Goal: Information Seeking & Learning: Learn about a topic

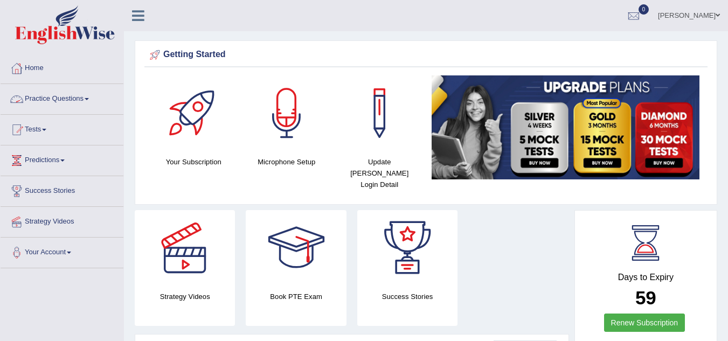
click at [85, 101] on link "Practice Questions" at bounding box center [62, 97] width 123 height 27
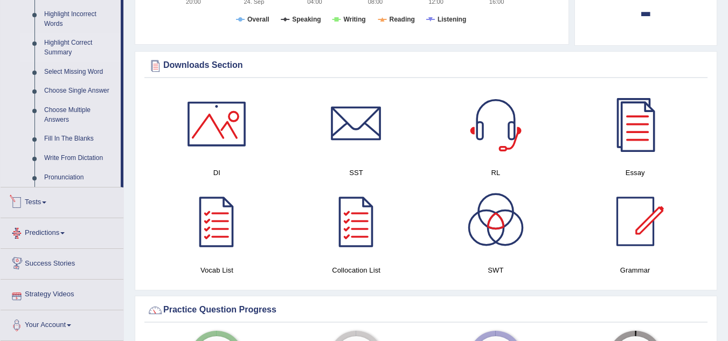
scroll to position [431, 0]
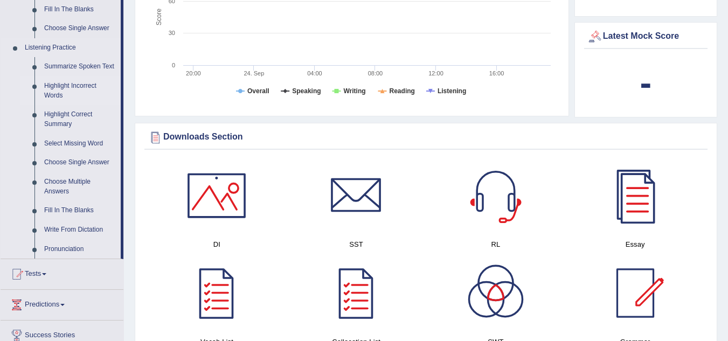
click at [80, 85] on link "Highlight Incorrect Words" at bounding box center [79, 91] width 81 height 29
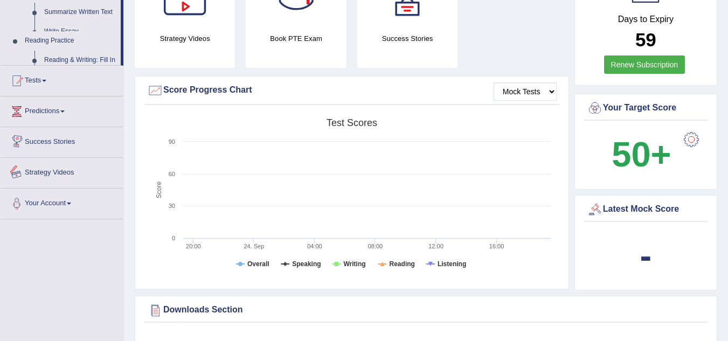
scroll to position [375, 0]
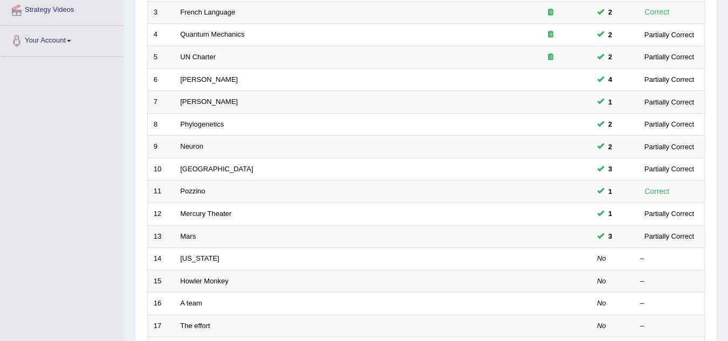
scroll to position [270, 0]
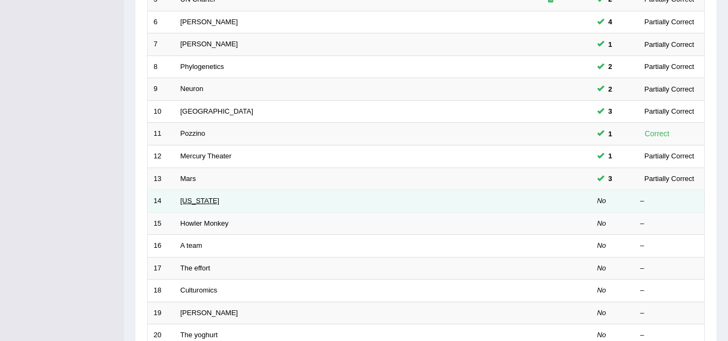
click at [198, 199] on link "[US_STATE]" at bounding box center [200, 201] width 39 height 8
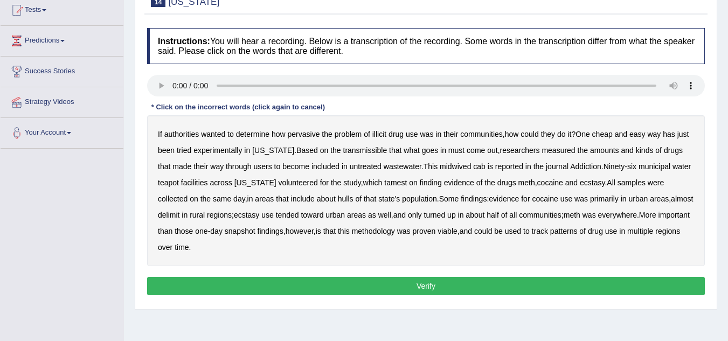
scroll to position [108, 0]
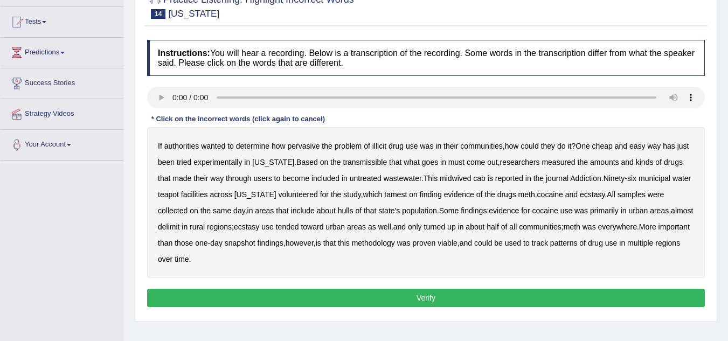
click at [358, 163] on b "transmissible" at bounding box center [365, 162] width 44 height 9
click at [447, 177] on b "midwived" at bounding box center [455, 178] width 31 height 9
click at [213, 211] on b "same" at bounding box center [222, 210] width 18 height 9
click at [233, 213] on b "day" at bounding box center [239, 210] width 12 height 9
click at [353, 302] on button "Verify" at bounding box center [426, 298] width 558 height 18
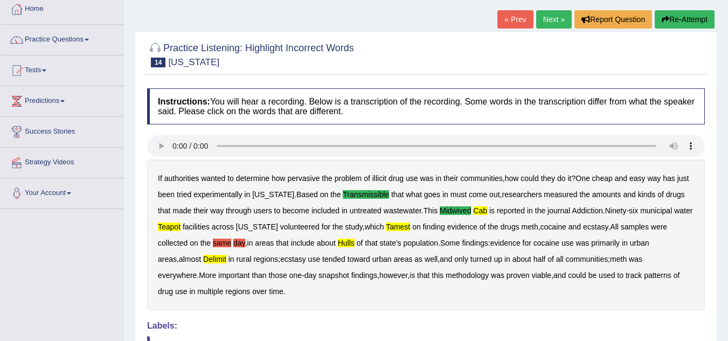
scroll to position [0, 0]
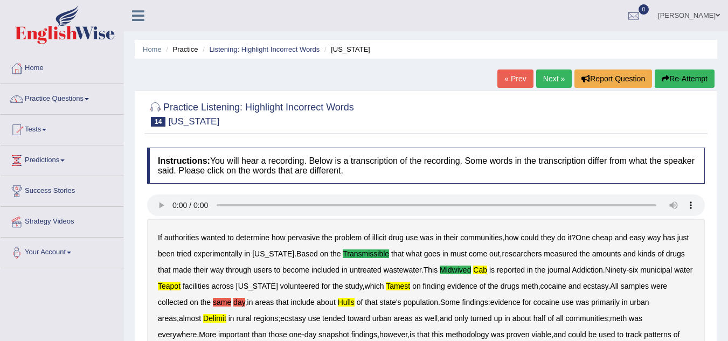
click at [678, 79] on button "Re-Attempt" at bounding box center [685, 79] width 60 height 18
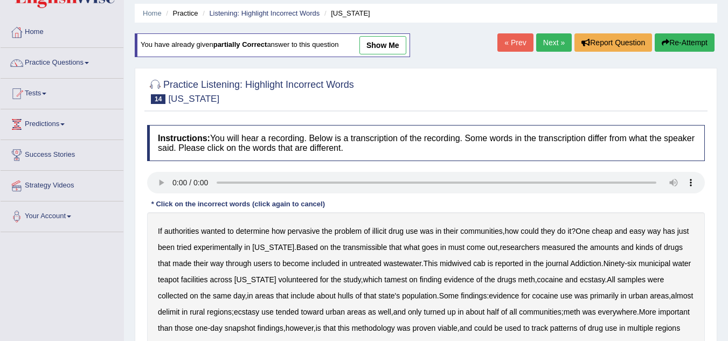
scroll to position [108, 0]
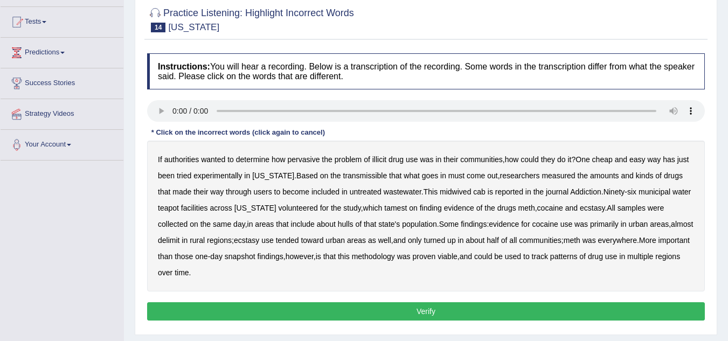
click at [343, 179] on b "transmissible" at bounding box center [365, 175] width 44 height 9
click at [444, 194] on b "midwived" at bounding box center [455, 192] width 31 height 9
click at [473, 191] on b "cab" at bounding box center [479, 192] width 12 height 9
click at [172, 210] on b "teapot" at bounding box center [168, 208] width 21 height 9
click at [180, 236] on b "delimit" at bounding box center [169, 240] width 22 height 9
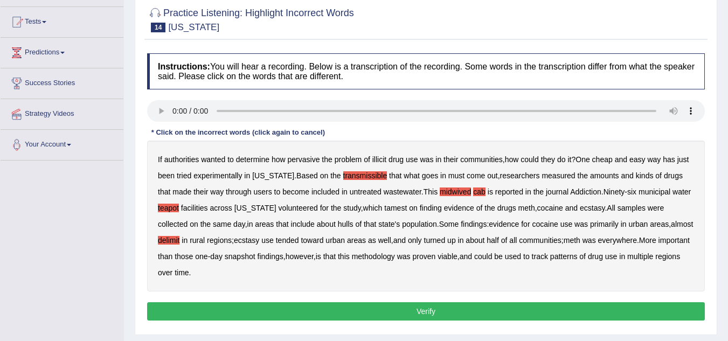
click at [338, 224] on b "hulls" at bounding box center [346, 224] width 16 height 9
click at [190, 239] on b "rural" at bounding box center [197, 240] width 15 height 9
click at [336, 311] on button "Verify" at bounding box center [426, 311] width 558 height 18
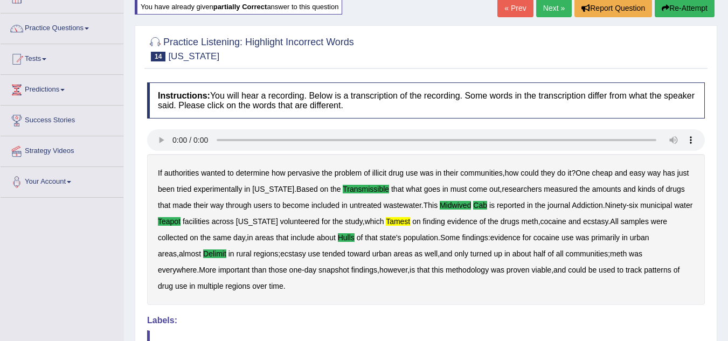
scroll to position [0, 0]
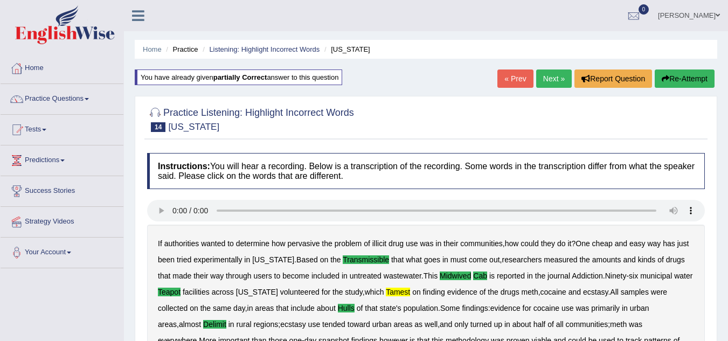
click at [554, 78] on link "Next »" at bounding box center [554, 79] width 36 height 18
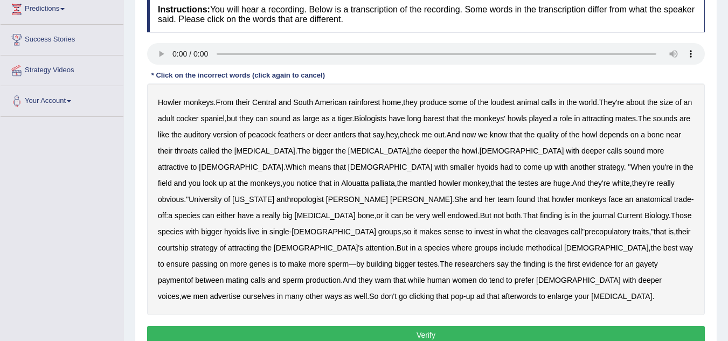
scroll to position [171, 0]
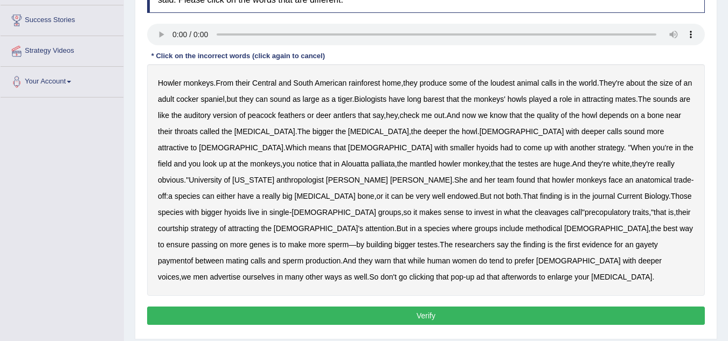
click at [562, 224] on b "methodical" at bounding box center [544, 228] width 37 height 9
click at [445, 101] on b "barest" at bounding box center [434, 99] width 21 height 9
click at [569, 208] on b "cleavages" at bounding box center [552, 212] width 34 height 9
click at [598, 240] on b "evidence" at bounding box center [597, 244] width 30 height 9
click at [179, 240] on b "ensure" at bounding box center [178, 244] width 23 height 9
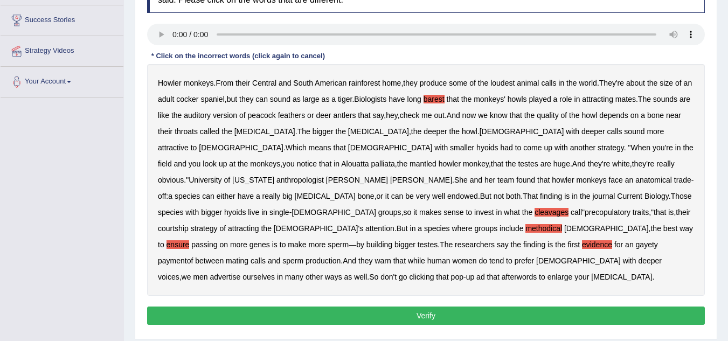
click at [350, 307] on button "Verify" at bounding box center [426, 316] width 558 height 18
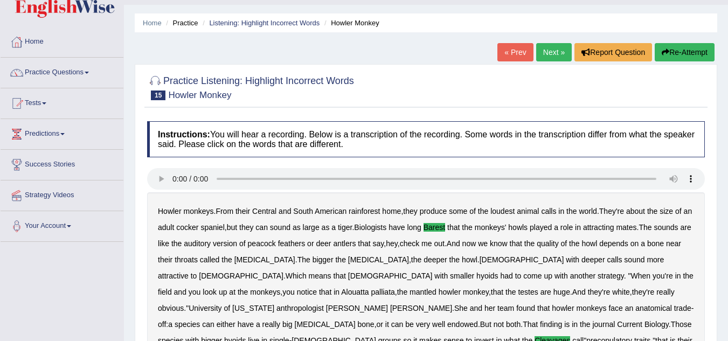
scroll to position [0, 0]
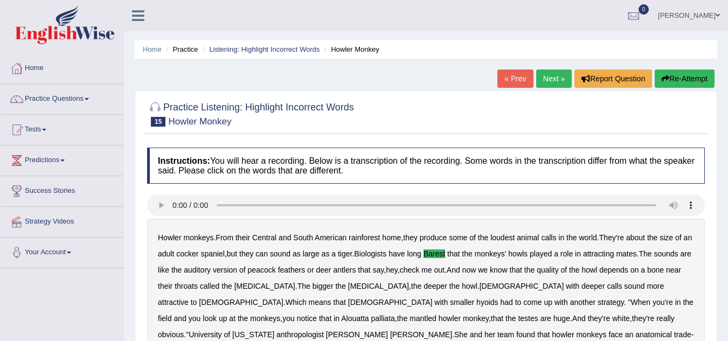
click at [549, 84] on link "Next »" at bounding box center [554, 79] width 36 height 18
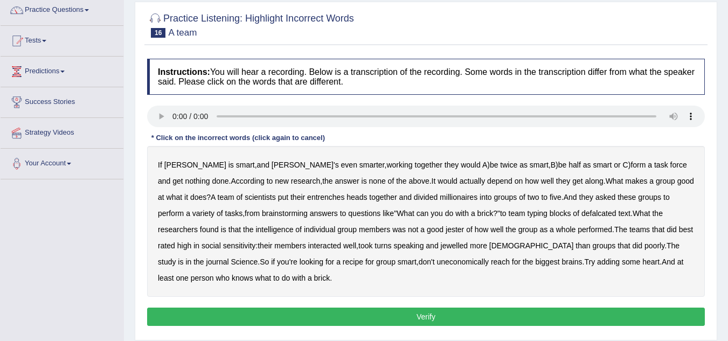
scroll to position [108, 0]
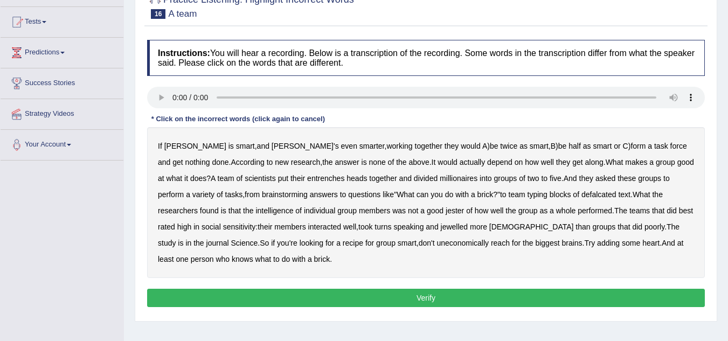
click at [307, 179] on b "entrenches" at bounding box center [325, 178] width 37 height 9
click at [446, 212] on b "jester" at bounding box center [455, 210] width 18 height 9
click at [437, 243] on b "uneconomically" at bounding box center [463, 243] width 52 height 9
click at [396, 296] on button "Verify" at bounding box center [426, 298] width 558 height 18
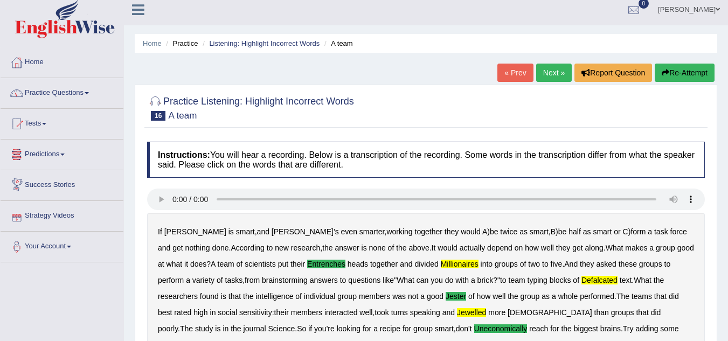
scroll to position [0, 0]
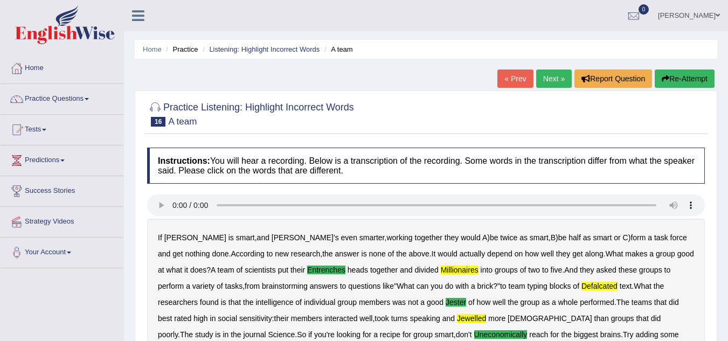
click at [681, 78] on button "Re-Attempt" at bounding box center [685, 79] width 60 height 18
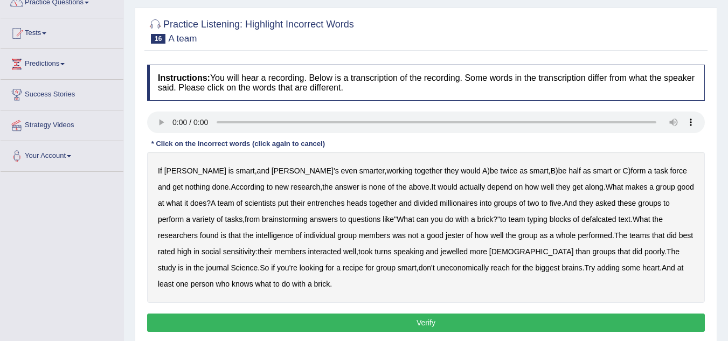
scroll to position [108, 0]
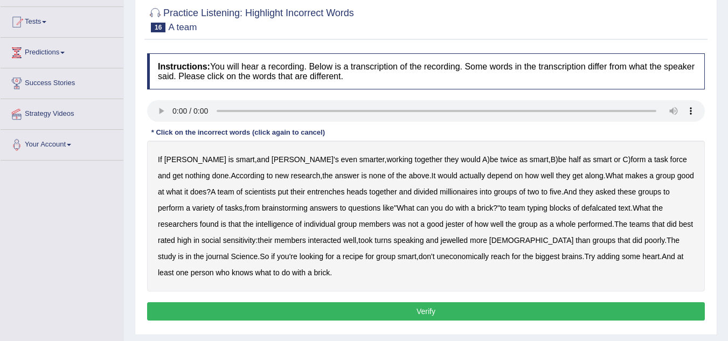
click at [307, 195] on b "entrenches" at bounding box center [325, 192] width 37 height 9
click at [582, 206] on b "defalcated" at bounding box center [599, 208] width 35 height 9
click at [441, 238] on b "jewelled" at bounding box center [454, 240] width 27 height 9
click at [437, 258] on b "uneconomically" at bounding box center [463, 256] width 52 height 9
click at [597, 256] on b "adding" at bounding box center [608, 256] width 23 height 9
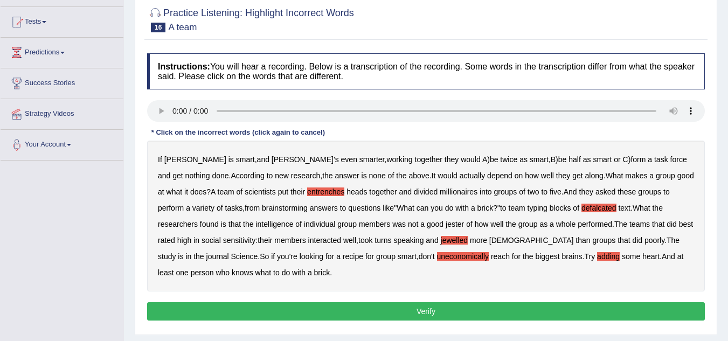
click at [546, 310] on button "Verify" at bounding box center [426, 311] width 558 height 18
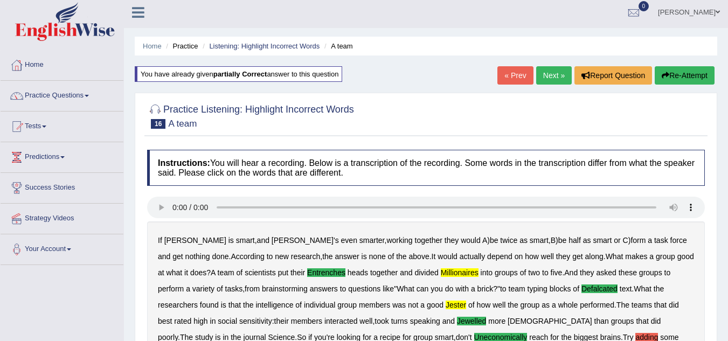
scroll to position [0, 0]
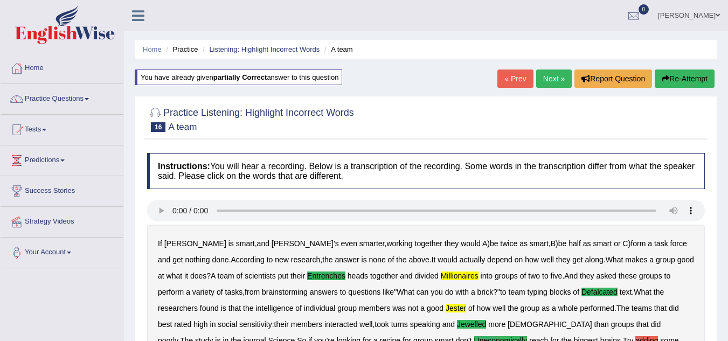
click at [551, 84] on link "Next »" at bounding box center [554, 79] width 36 height 18
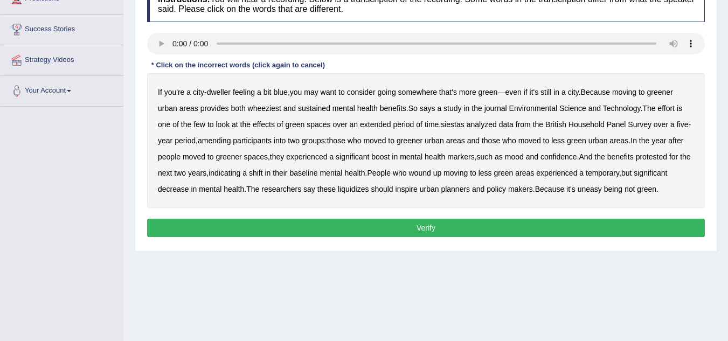
click at [267, 106] on b "wheeziest" at bounding box center [264, 108] width 33 height 9
click at [316, 112] on b "sustained" at bounding box center [314, 108] width 32 height 9
click at [461, 123] on b "siestas" at bounding box center [453, 124] width 24 height 9
click at [218, 143] on b "amending" at bounding box center [214, 140] width 33 height 9
click at [362, 190] on b "liquidizes" at bounding box center [353, 189] width 31 height 9
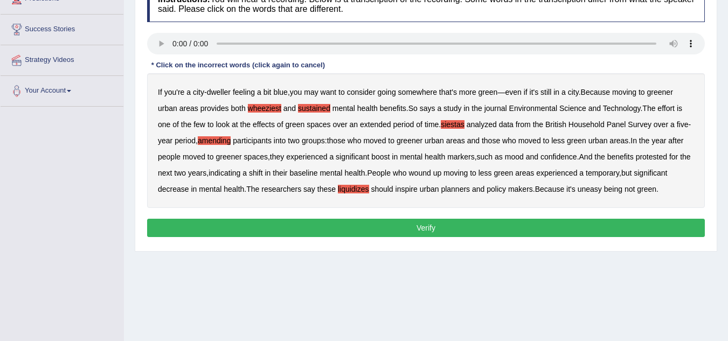
click at [611, 229] on button "Verify" at bounding box center [426, 228] width 558 height 18
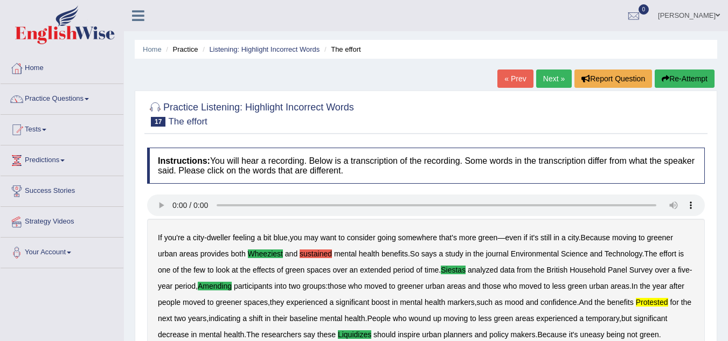
click at [674, 87] on button "Re-Attempt" at bounding box center [685, 79] width 60 height 18
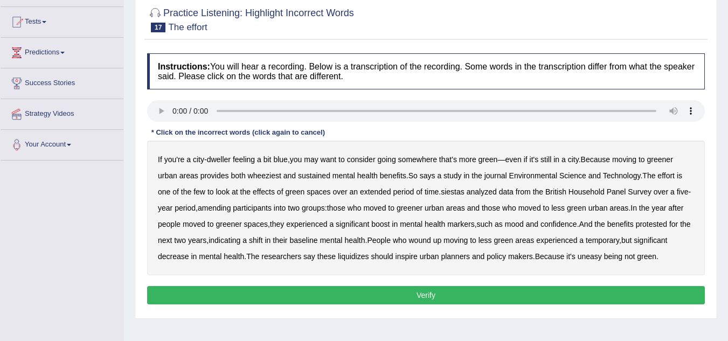
click at [258, 174] on b "wheeziest" at bounding box center [264, 175] width 33 height 9
click at [456, 188] on b "siestas" at bounding box center [453, 192] width 24 height 9
click at [213, 208] on b "amending" at bounding box center [214, 208] width 33 height 9
click at [312, 224] on b "experienced" at bounding box center [306, 224] width 41 height 9
click at [321, 227] on b "experienced" at bounding box center [306, 224] width 41 height 9
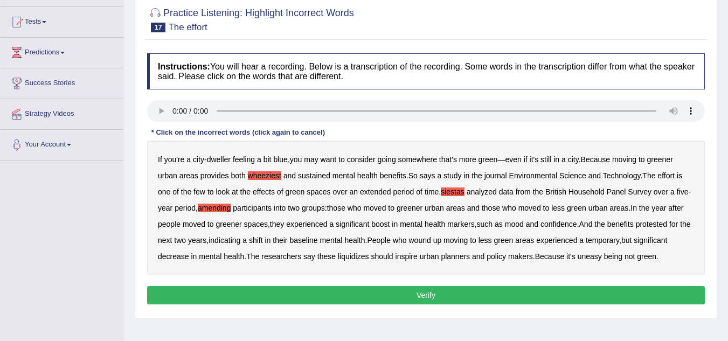
click at [472, 299] on button "Verify" at bounding box center [426, 295] width 558 height 18
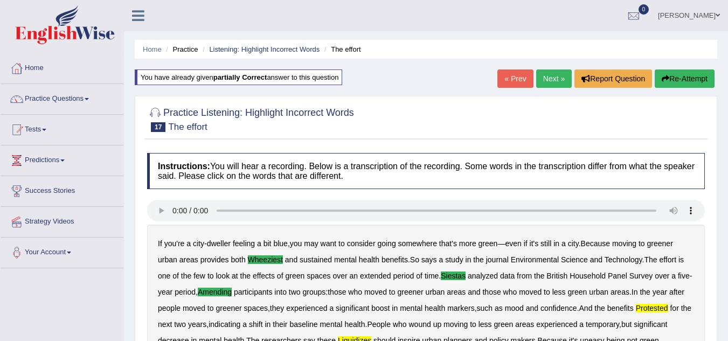
click link "Next »"
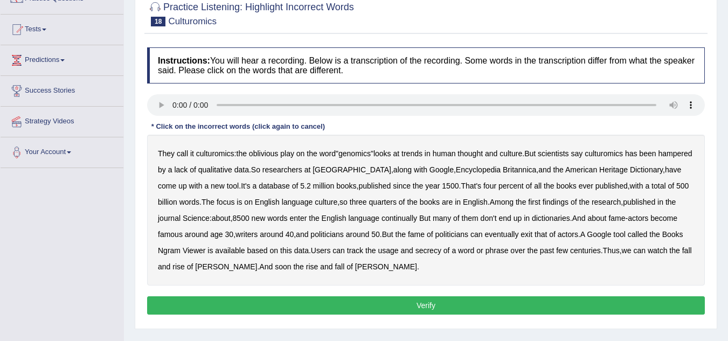
scroll to position [108, 0]
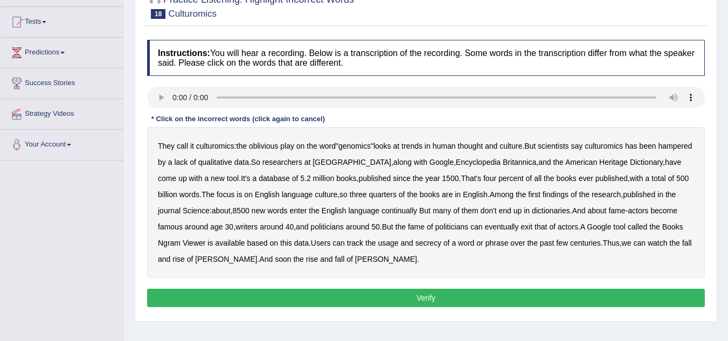
click at [416, 210] on b "continually" at bounding box center [400, 210] width 36 height 9
click at [533, 225] on b "exit" at bounding box center [527, 227] width 12 height 9
click at [273, 296] on button "Verify" at bounding box center [426, 298] width 558 height 18
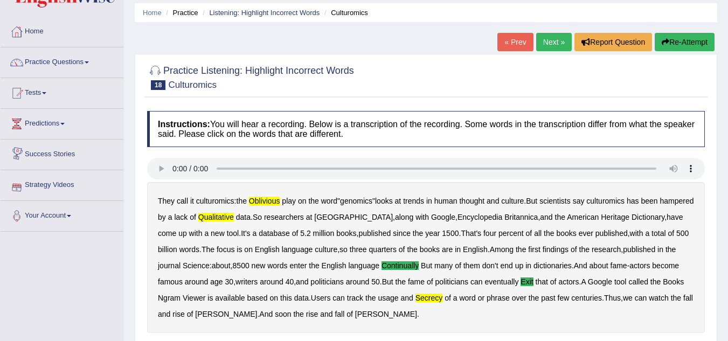
scroll to position [0, 0]
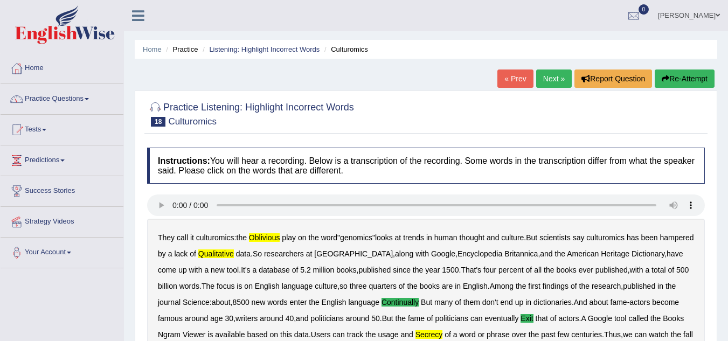
click at [701, 67] on div "Home Practice Listening: Highlight Incorrect Words Culturomics « Prev Next » Re…" at bounding box center [426, 274] width 604 height 549
click at [684, 79] on button "Re-Attempt" at bounding box center [685, 79] width 60 height 18
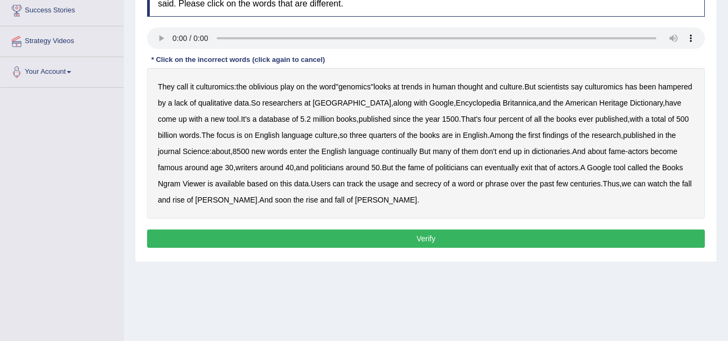
scroll to position [162, 0]
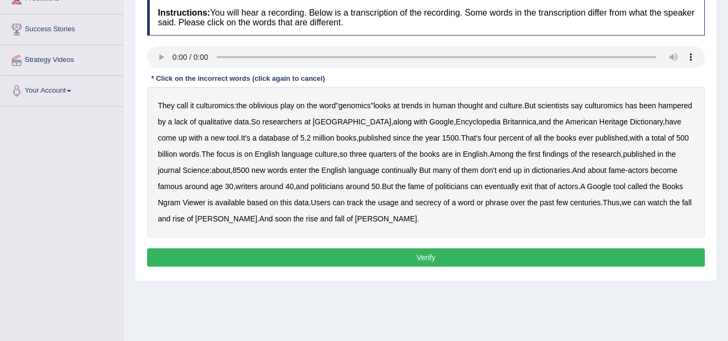
click at [417, 170] on b "continually" at bounding box center [400, 170] width 36 height 9
click at [263, 102] on b "oblivious" at bounding box center [263, 105] width 29 height 9
click at [256, 217] on b "[PERSON_NAME]" at bounding box center [226, 219] width 62 height 9
click at [363, 259] on button "Verify" at bounding box center [426, 258] width 558 height 18
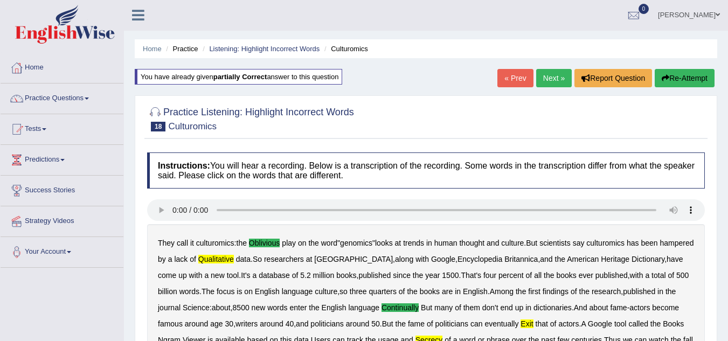
scroll to position [0, 0]
click at [557, 80] on link "Next »" at bounding box center [554, 79] width 36 height 18
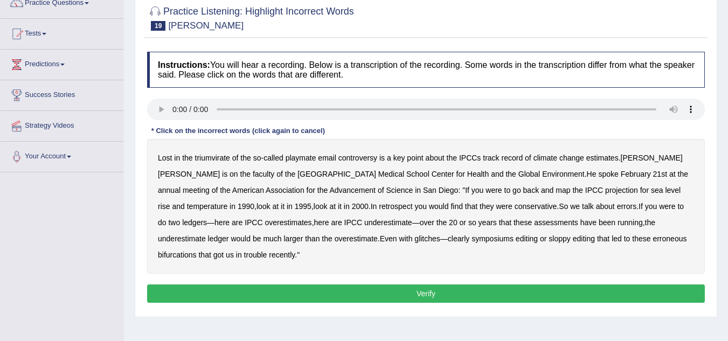
scroll to position [108, 0]
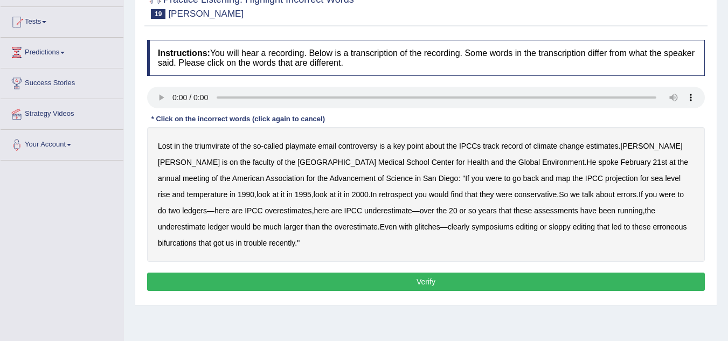
click at [415, 228] on b "glitches" at bounding box center [427, 227] width 25 height 9
click at [288, 189] on div "Lost in the triumvirate of the so - called playmate email controversy is a key …" at bounding box center [426, 194] width 558 height 135
click at [379, 197] on b "retrospect" at bounding box center [395, 194] width 33 height 9
click at [310, 276] on button "Verify" at bounding box center [426, 282] width 558 height 18
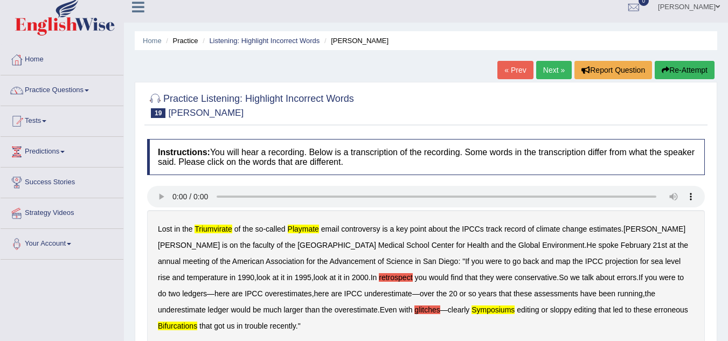
scroll to position [0, 0]
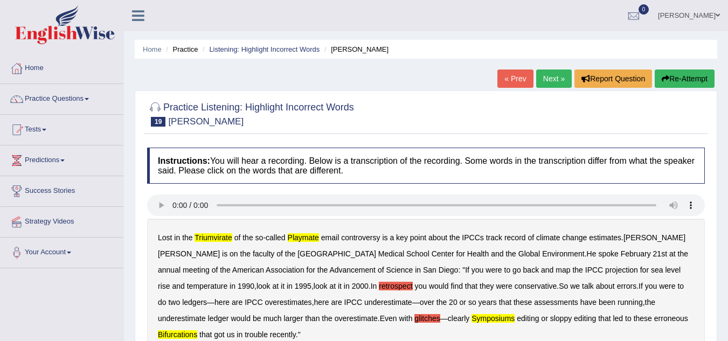
click at [555, 83] on link "Next »" at bounding box center [554, 79] width 36 height 18
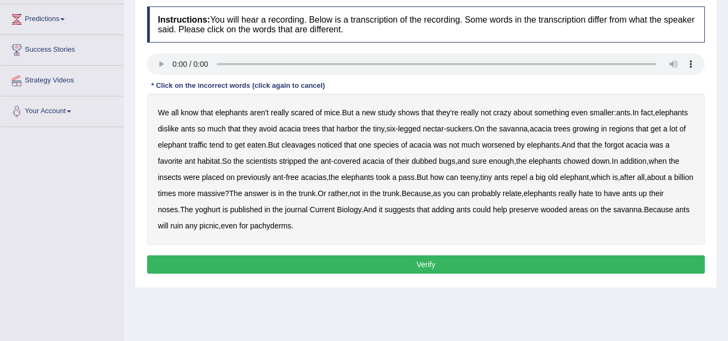
scroll to position [162, 0]
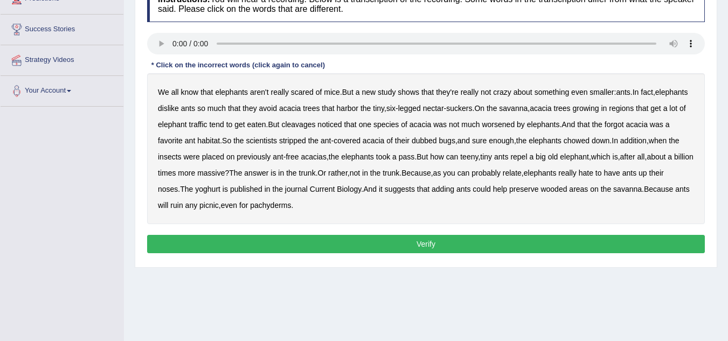
click at [315, 126] on b "cleavages" at bounding box center [298, 124] width 34 height 9
click at [515, 125] on b "worsened" at bounding box center [498, 124] width 33 height 9
click at [220, 189] on b "yoghurt" at bounding box center [207, 189] width 25 height 9
click at [334, 239] on button "Verify" at bounding box center [426, 244] width 558 height 18
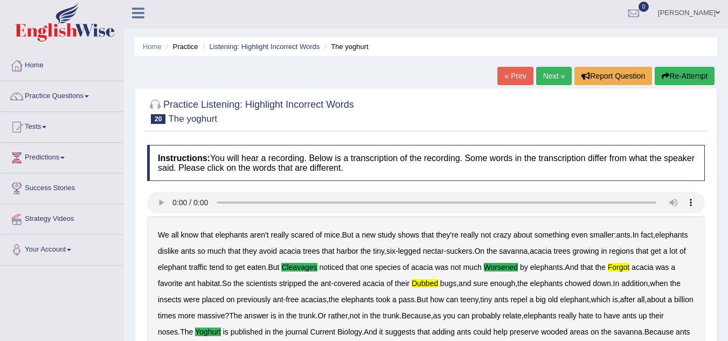
scroll to position [0, 0]
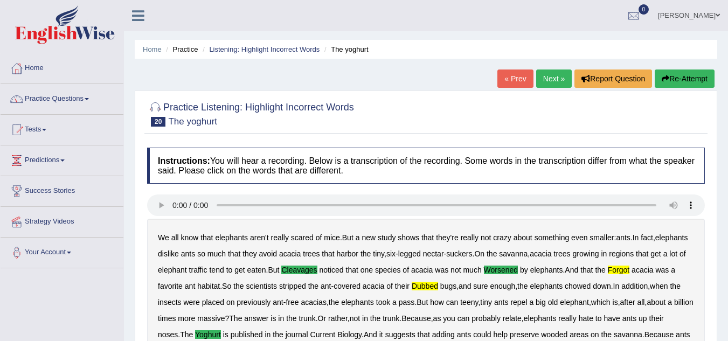
click at [686, 74] on button "Re-Attempt" at bounding box center [685, 79] width 60 height 18
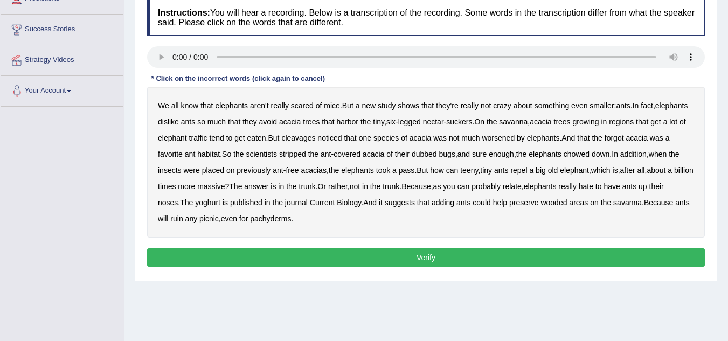
scroll to position [162, 0]
click at [315, 137] on b "cleavages" at bounding box center [298, 138] width 34 height 9
click at [437, 153] on b "dubbed" at bounding box center [424, 154] width 25 height 9
click at [396, 263] on button "Verify" at bounding box center [426, 258] width 558 height 18
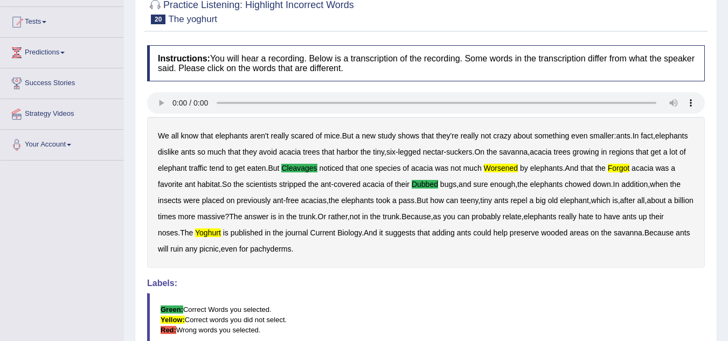
scroll to position [54, 0]
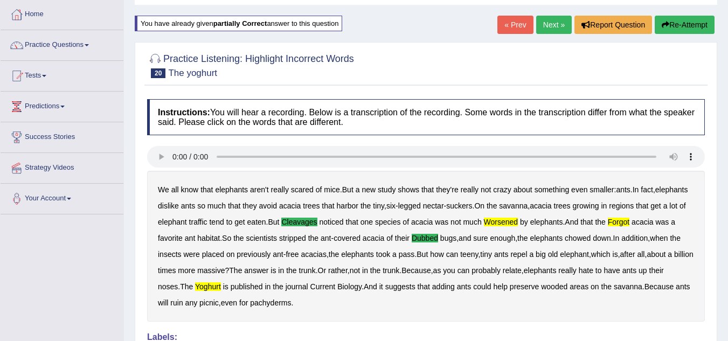
click at [545, 28] on link "Next »" at bounding box center [554, 25] width 36 height 18
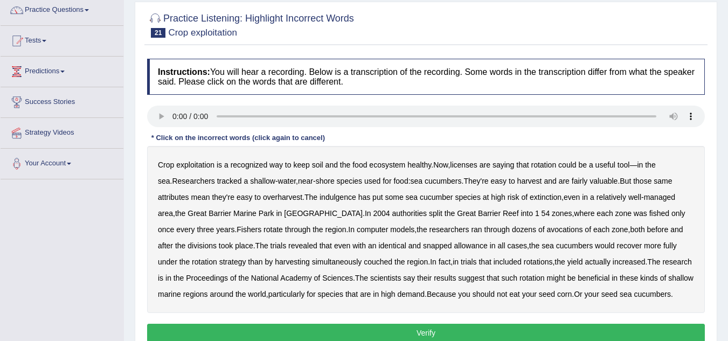
scroll to position [108, 0]
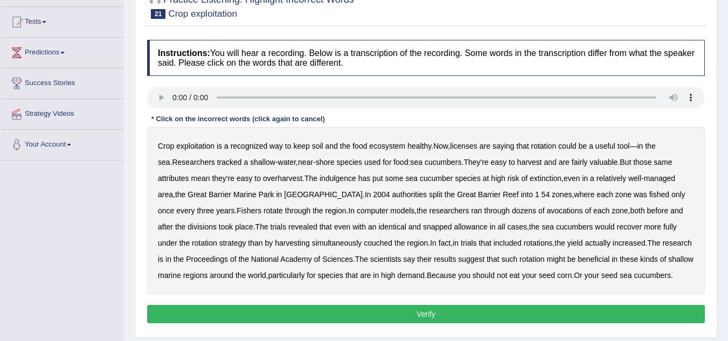
click at [478, 146] on b "licenses" at bounding box center [463, 146] width 27 height 9
click at [334, 180] on b "indulgence" at bounding box center [338, 178] width 37 height 9
click at [423, 223] on b "snapped" at bounding box center [437, 227] width 29 height 9
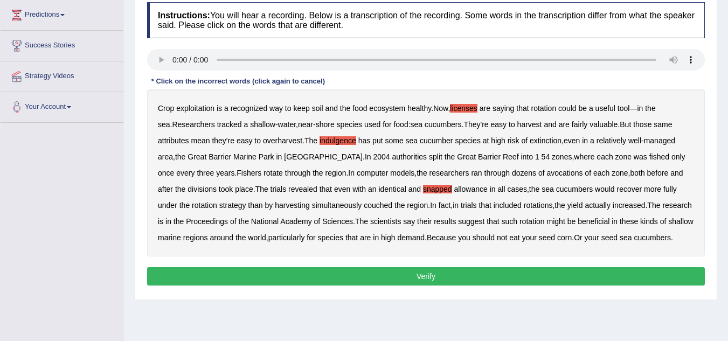
scroll to position [216, 0]
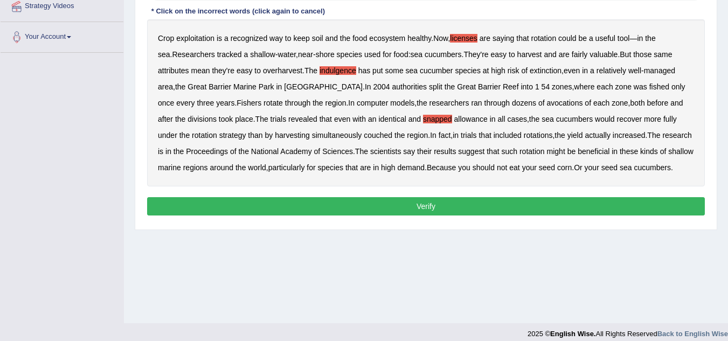
click at [394, 217] on div "Instructions: You will hear a recording. Below is a transcription of the record…" at bounding box center [425, 76] width 563 height 298
click at [394, 209] on button "Verify" at bounding box center [426, 206] width 558 height 18
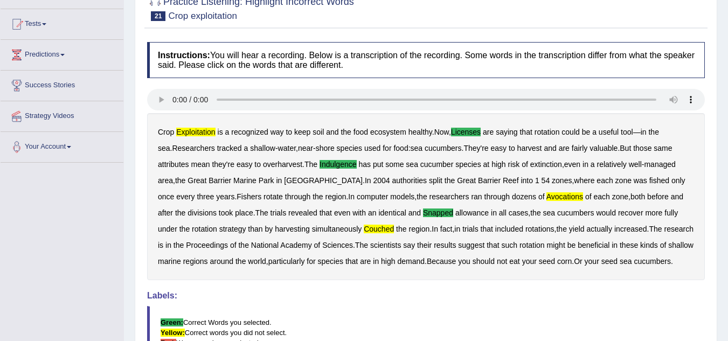
scroll to position [0, 0]
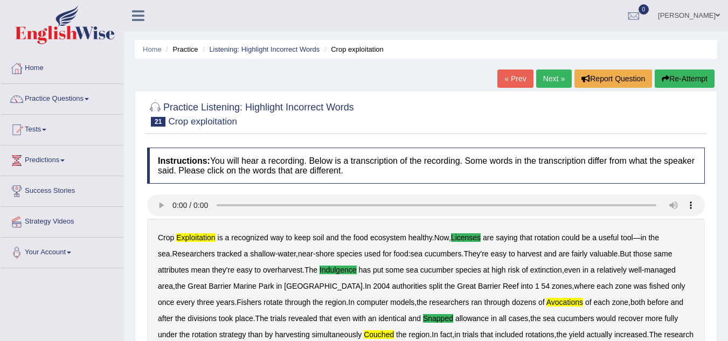
click at [694, 81] on button "Re-Attempt" at bounding box center [685, 79] width 60 height 18
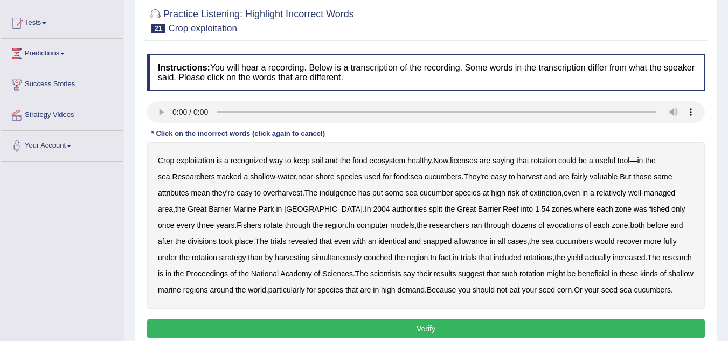
scroll to position [108, 0]
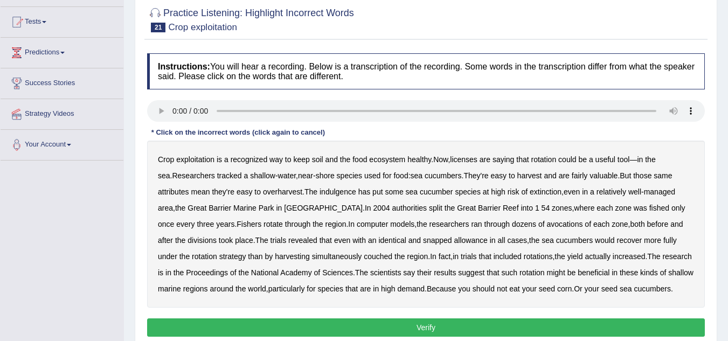
click at [191, 165] on div "Crop exploitation is a recognized way to keep soil and the food ecosystem healt…" at bounding box center [426, 224] width 558 height 167
click at [191, 162] on b "exploitation" at bounding box center [195, 159] width 38 height 9
click at [474, 160] on b "licenses" at bounding box center [463, 159] width 27 height 9
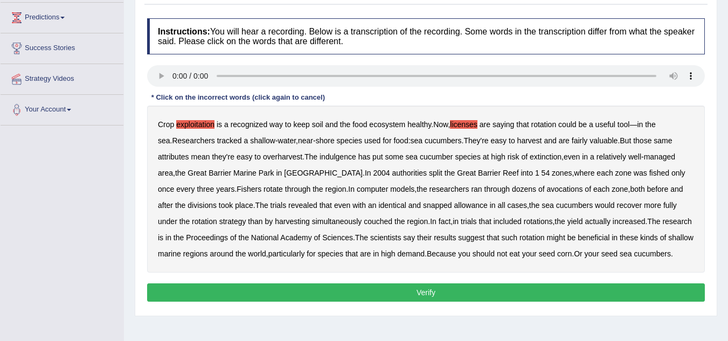
scroll to position [162, 0]
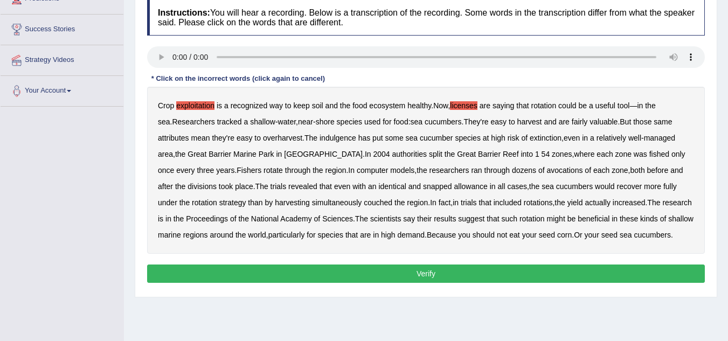
click at [429, 155] on b "split" at bounding box center [435, 154] width 13 height 9
click at [429, 150] on b "split" at bounding box center [435, 154] width 13 height 9
click at [423, 187] on b "snapped" at bounding box center [437, 186] width 29 height 9
click at [364, 201] on b "couched" at bounding box center [378, 202] width 29 height 9
click at [443, 277] on button "Verify" at bounding box center [426, 274] width 558 height 18
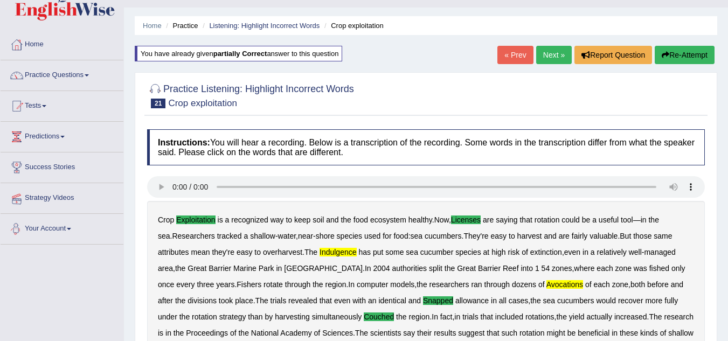
scroll to position [0, 0]
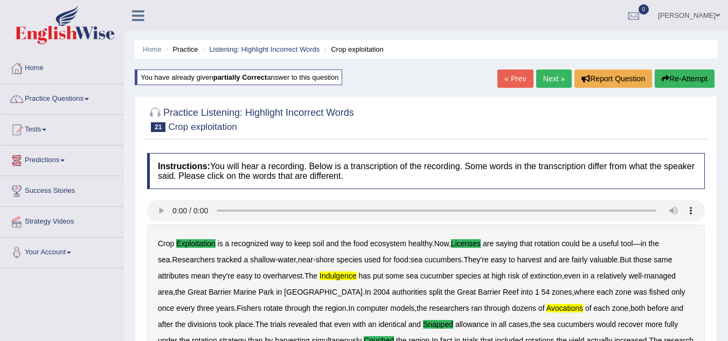
click at [553, 78] on link "Next »" at bounding box center [554, 79] width 36 height 18
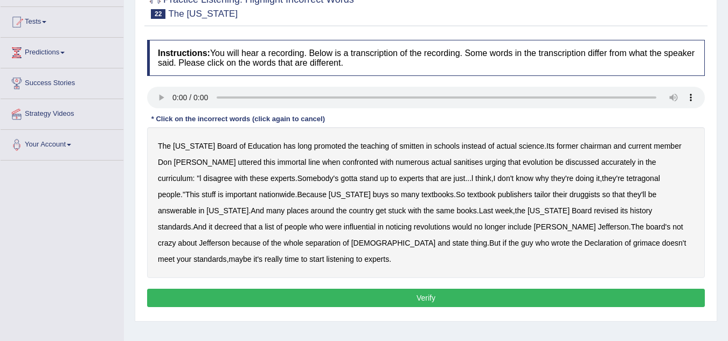
click at [400, 147] on b "smitten" at bounding box center [412, 146] width 24 height 9
click at [454, 164] on b "sanitises" at bounding box center [468, 162] width 29 height 9
click at [633, 243] on b "grimace" at bounding box center [646, 243] width 27 height 9
click at [443, 291] on div "Instructions: You will hear a recording. Below is a transcription of the record…" at bounding box center [425, 175] width 563 height 281
click at [445, 289] on button "Verify" at bounding box center [426, 298] width 558 height 18
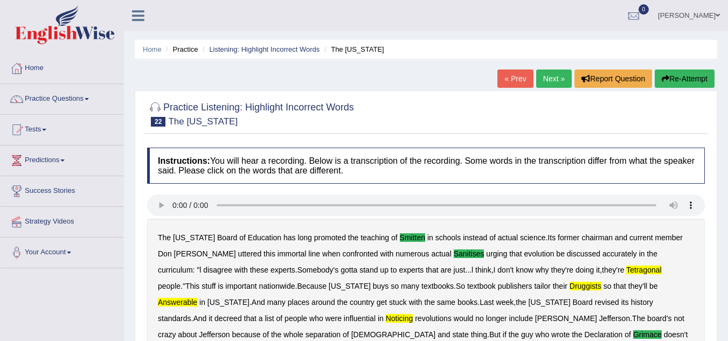
click at [674, 73] on button "Re-Attempt" at bounding box center [685, 79] width 60 height 18
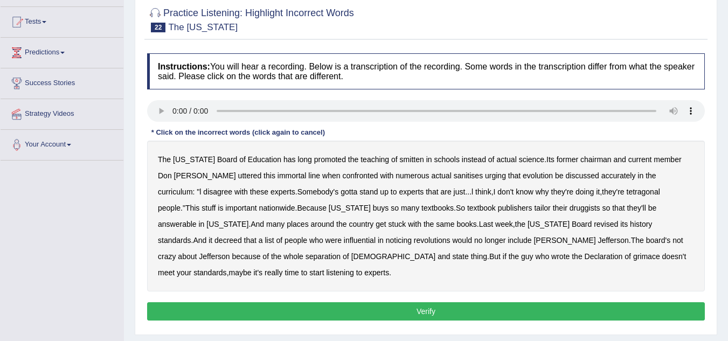
click at [400, 158] on b "smitten" at bounding box center [412, 159] width 24 height 9
click at [627, 193] on b "tetragonal" at bounding box center [643, 192] width 33 height 9
click at [570, 210] on b "druggists" at bounding box center [585, 208] width 31 height 9
click at [386, 239] on b "noticing" at bounding box center [399, 240] width 26 height 9
click at [633, 256] on b "grimace" at bounding box center [646, 256] width 27 height 9
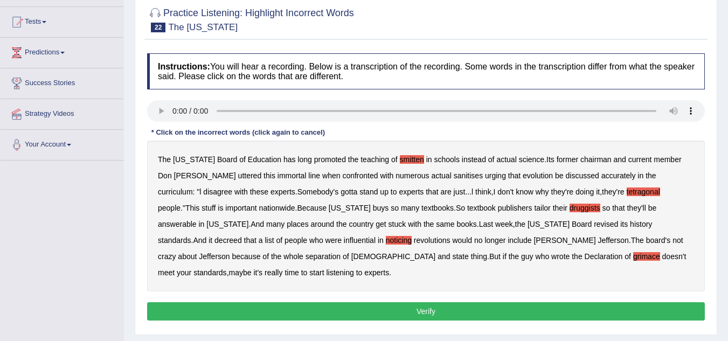
click at [453, 302] on button "Verify" at bounding box center [426, 311] width 558 height 18
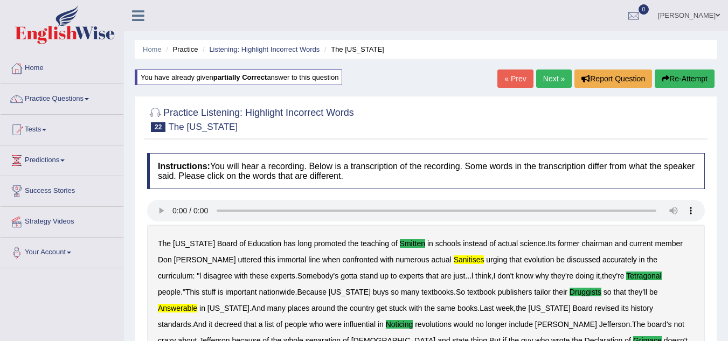
click at [546, 79] on link "Next »" at bounding box center [554, 79] width 36 height 18
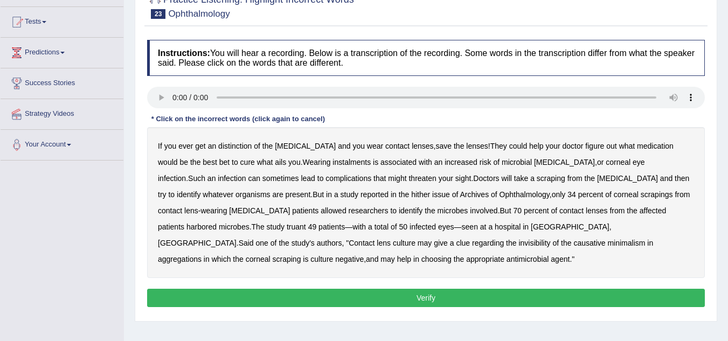
click at [236, 146] on b "distinction" at bounding box center [234, 146] width 33 height 9
click at [333, 164] on b "instalments" at bounding box center [352, 162] width 38 height 9
click at [306, 223] on b "truant" at bounding box center [296, 227] width 19 height 9
click at [608, 245] on b "minimalism" at bounding box center [627, 243] width 38 height 9
click at [361, 298] on button "Verify" at bounding box center [426, 298] width 558 height 18
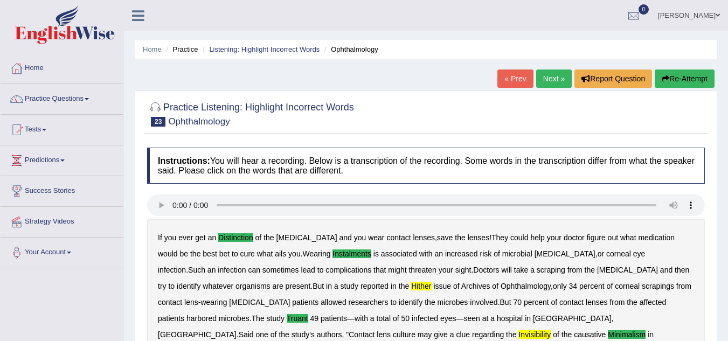
click at [686, 71] on button "Re-Attempt" at bounding box center [685, 79] width 60 height 18
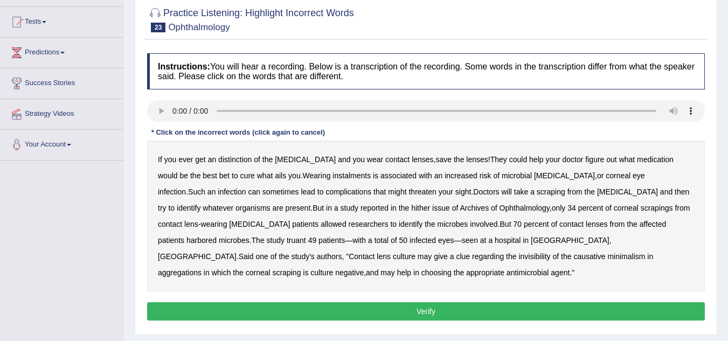
click at [225, 159] on b "distinction" at bounding box center [234, 159] width 33 height 9
click at [333, 176] on b "instalments" at bounding box center [352, 175] width 38 height 9
click at [306, 236] on b "truant" at bounding box center [296, 240] width 19 height 9
click at [519, 257] on b "invisibility" at bounding box center [535, 256] width 32 height 9
click at [427, 313] on button "Verify" at bounding box center [426, 311] width 558 height 18
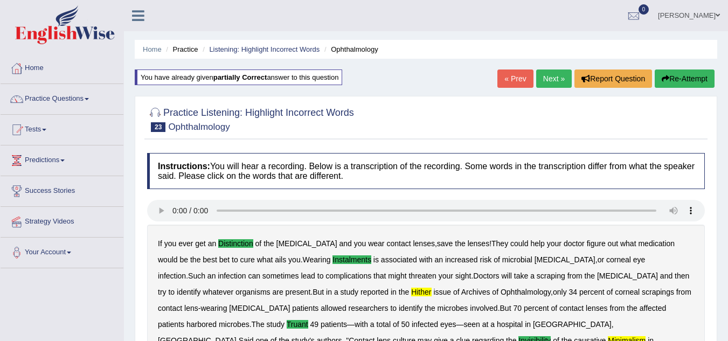
click at [560, 74] on link "Next »" at bounding box center [554, 79] width 36 height 18
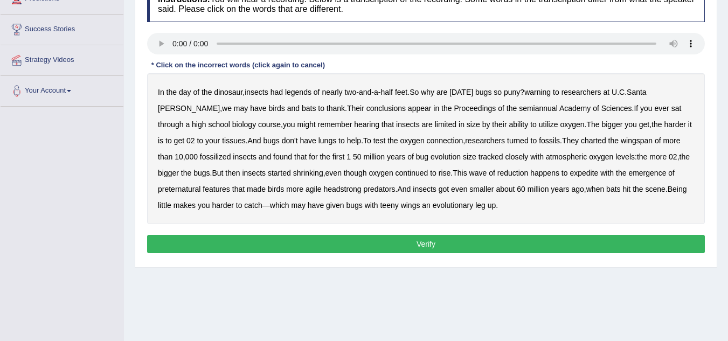
click at [519, 110] on b "semiannual" at bounding box center [538, 108] width 39 height 9
click at [539, 148] on div "In the day of the dinosaur , insects had legends of nearly two - and - a - half…" at bounding box center [426, 148] width 558 height 151
click at [546, 154] on b "atmospheric" at bounding box center [566, 157] width 41 height 9
click at [461, 240] on button "Verify" at bounding box center [426, 244] width 558 height 18
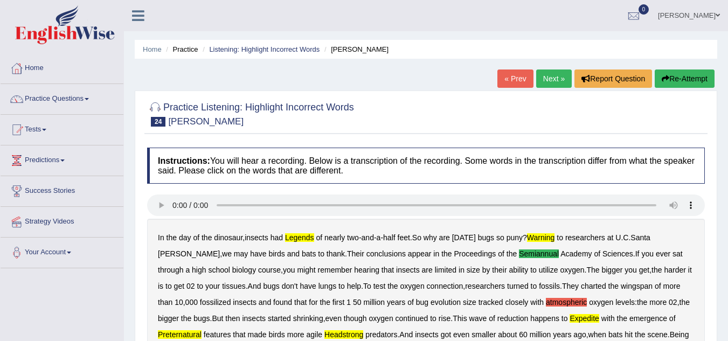
click at [667, 82] on icon "button" at bounding box center [666, 79] width 8 height 8
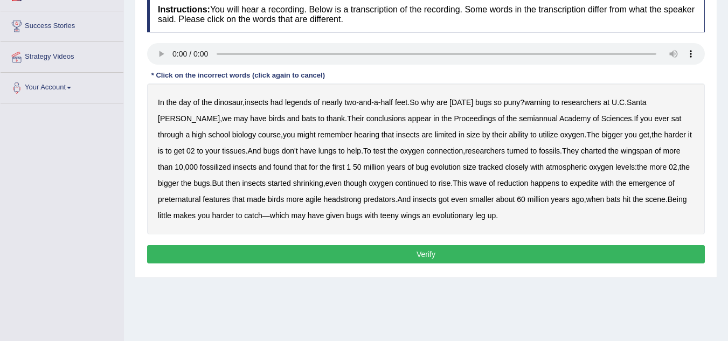
click at [307, 105] on b "legends" at bounding box center [298, 102] width 26 height 9
click at [468, 123] on div "In the day of the dinosaur , insects had legends of nearly two - and - a - half…" at bounding box center [426, 159] width 558 height 151
click at [519, 120] on b "semiannual" at bounding box center [538, 118] width 39 height 9
click at [629, 184] on b "emergence" at bounding box center [648, 183] width 38 height 9
click at [201, 195] on b "preternatural" at bounding box center [179, 199] width 43 height 9
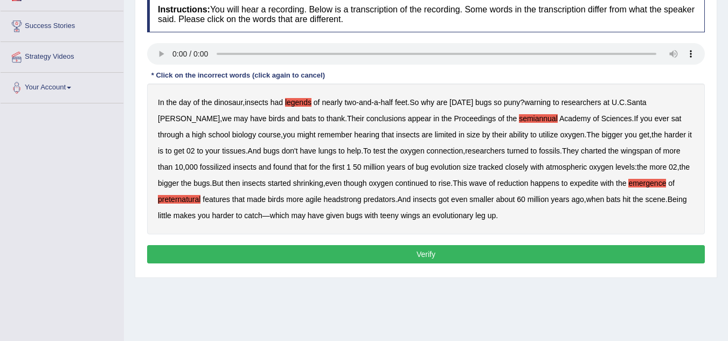
click at [449, 257] on button "Verify" at bounding box center [426, 254] width 558 height 18
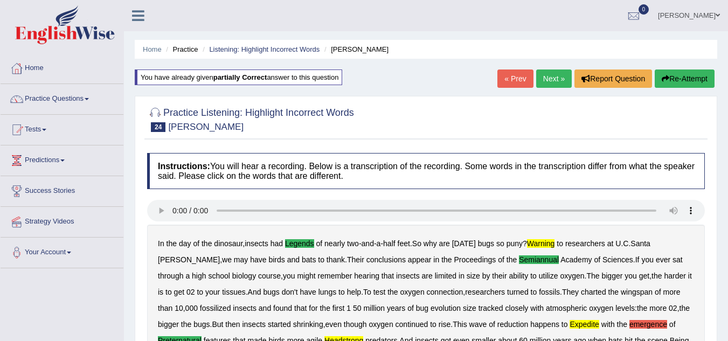
click at [694, 77] on button "Re-Attempt" at bounding box center [685, 79] width 60 height 18
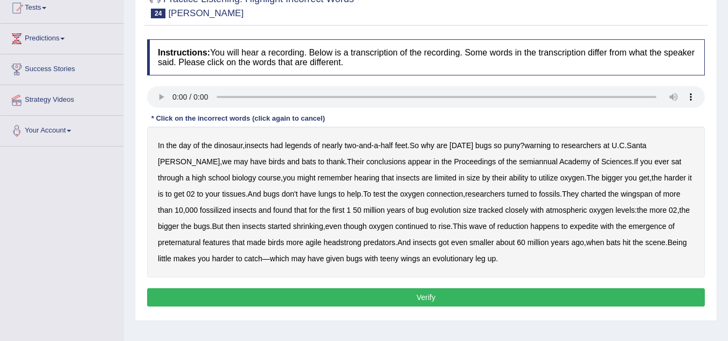
click at [295, 147] on b "legends" at bounding box center [298, 145] width 26 height 9
click at [519, 164] on b "semiannual" at bounding box center [538, 161] width 39 height 9
click at [570, 225] on b "expedite" at bounding box center [584, 226] width 29 height 9
click at [201, 238] on b "preternatural" at bounding box center [179, 242] width 43 height 9
click at [445, 300] on button "Verify" at bounding box center [426, 297] width 558 height 18
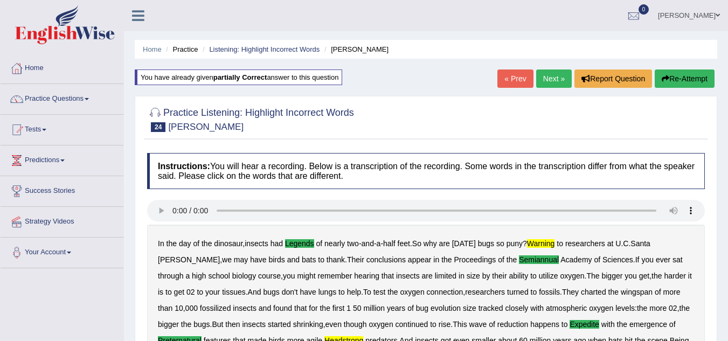
click at [555, 78] on link "Next »" at bounding box center [554, 79] width 36 height 18
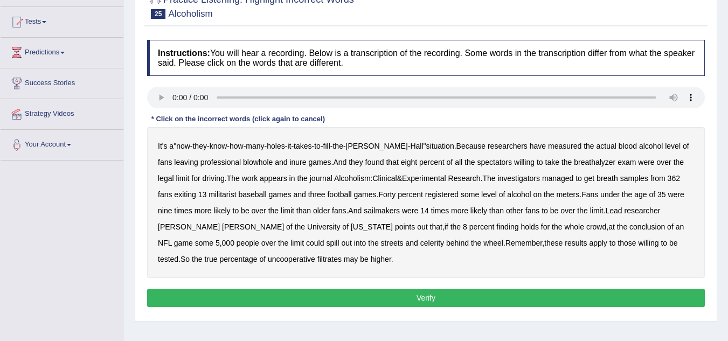
click at [209, 196] on b "militarist" at bounding box center [222, 194] width 27 height 9
click at [381, 210] on b "sailmakers" at bounding box center [382, 210] width 36 height 9
click at [420, 244] on b "celerity" at bounding box center [432, 243] width 24 height 9
click at [223, 301] on button "Verify" at bounding box center [426, 298] width 558 height 18
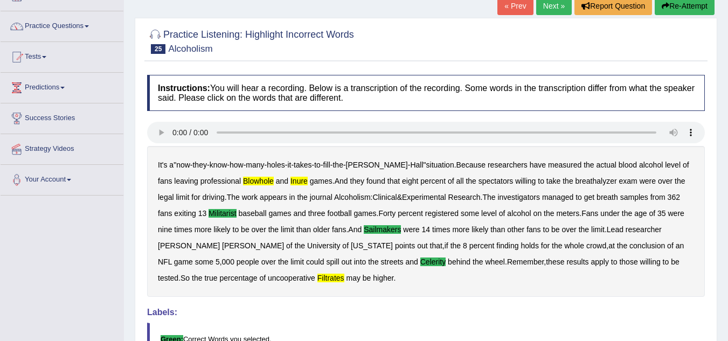
scroll to position [54, 0]
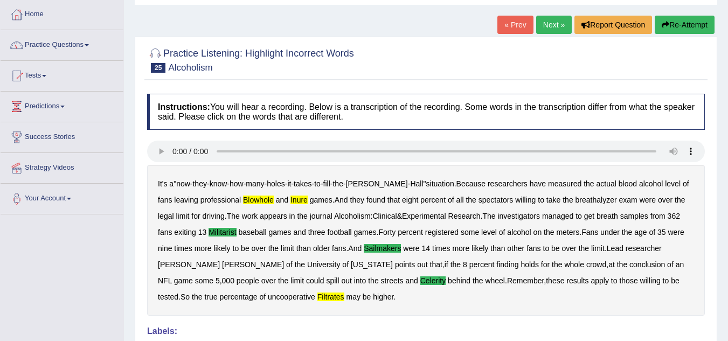
click at [670, 25] on button "Re-Attempt" at bounding box center [685, 25] width 60 height 18
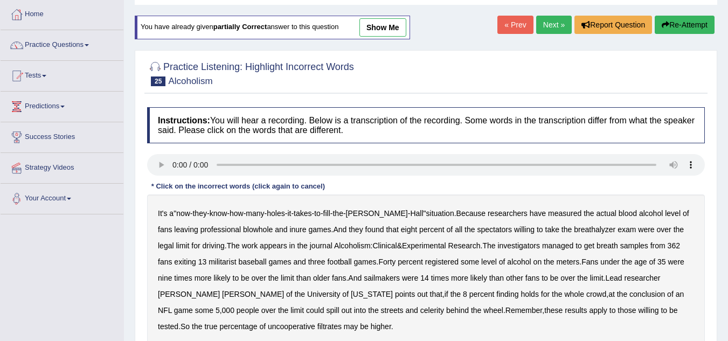
scroll to position [108, 0]
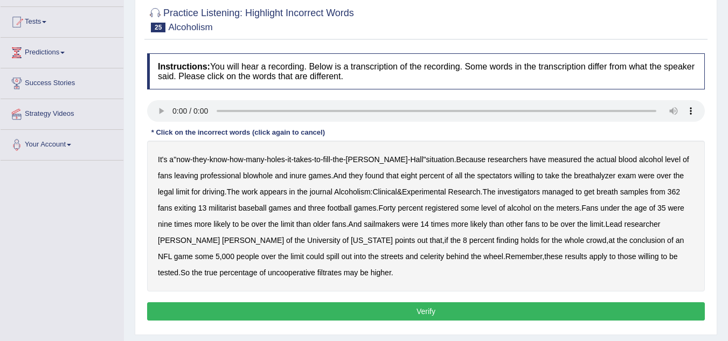
click at [249, 177] on b "blowhole" at bounding box center [258, 175] width 30 height 9
click at [238, 208] on b "baseball" at bounding box center [252, 208] width 28 height 9
click at [216, 209] on b "militarist" at bounding box center [222, 208] width 27 height 9
click at [238, 208] on b "baseball" at bounding box center [252, 208] width 28 height 9
click at [382, 224] on b "sailmakers" at bounding box center [382, 224] width 36 height 9
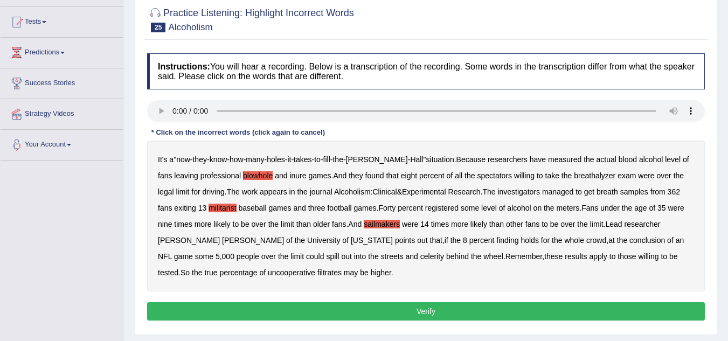
click at [420, 255] on b "celerity" at bounding box center [432, 256] width 24 height 9
click at [318, 273] on b "filtrates" at bounding box center [330, 272] width 24 height 9
click at [364, 315] on button "Verify" at bounding box center [426, 311] width 558 height 18
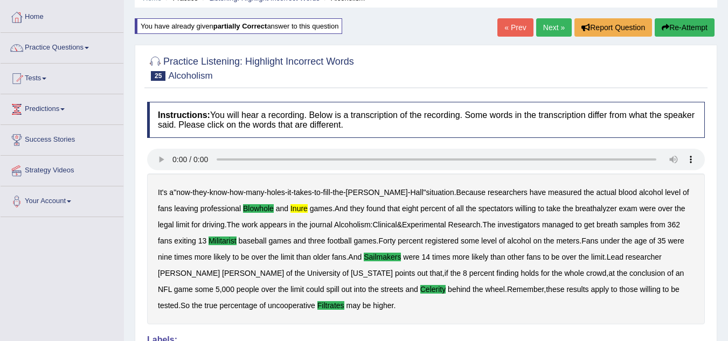
scroll to position [0, 0]
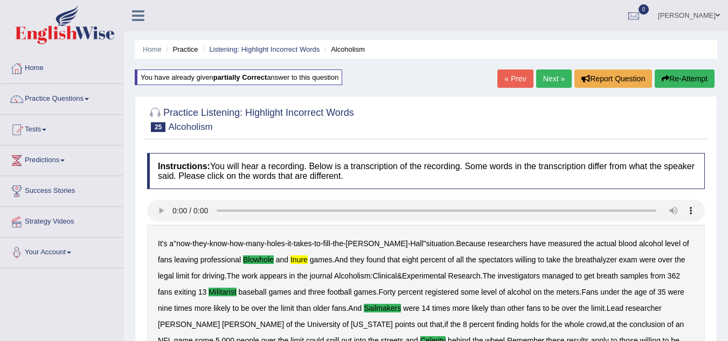
click at [551, 83] on link "Next »" at bounding box center [554, 79] width 36 height 18
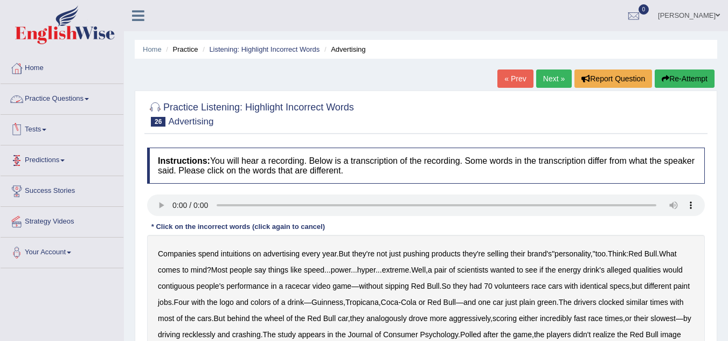
click at [93, 100] on link "Practice Questions" at bounding box center [62, 97] width 123 height 27
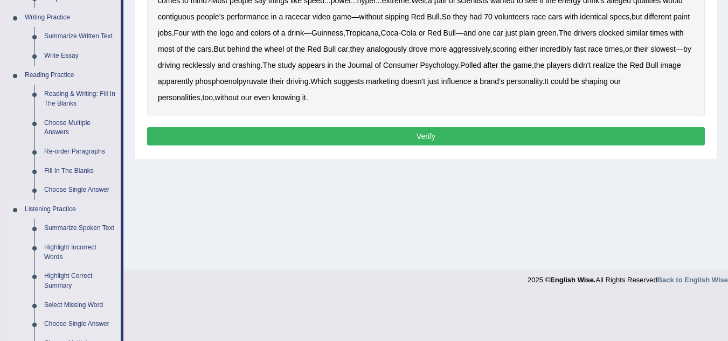
scroll to position [323, 0]
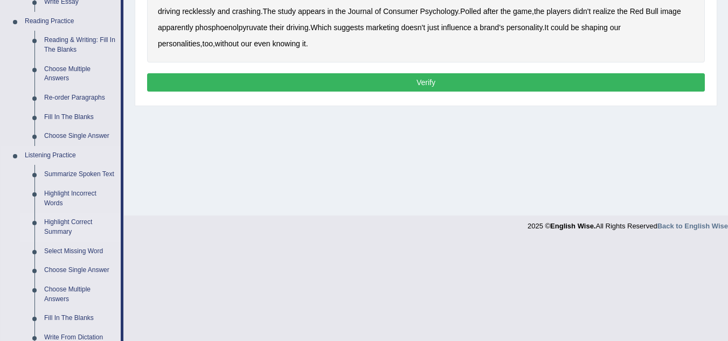
click at [77, 224] on link "Highlight Correct Summary" at bounding box center [79, 227] width 81 height 29
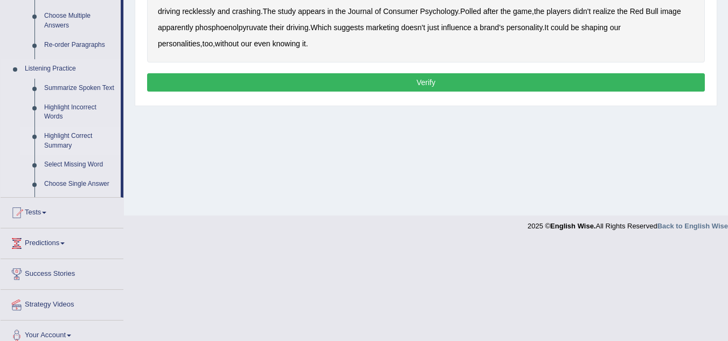
scroll to position [225, 0]
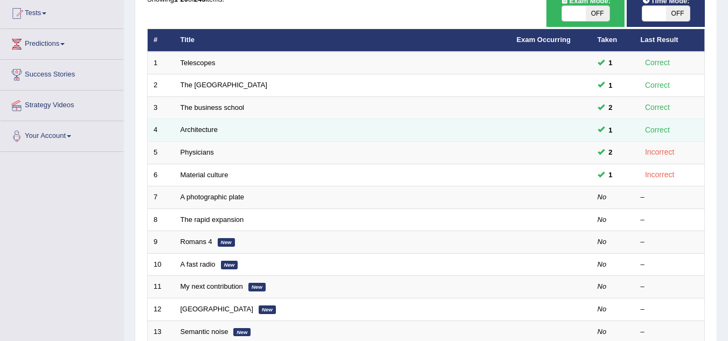
scroll to position [162, 0]
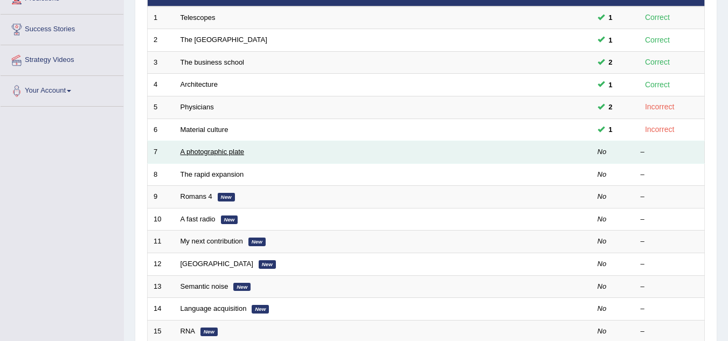
click at [188, 153] on link "A photographic plate" at bounding box center [213, 152] width 64 height 8
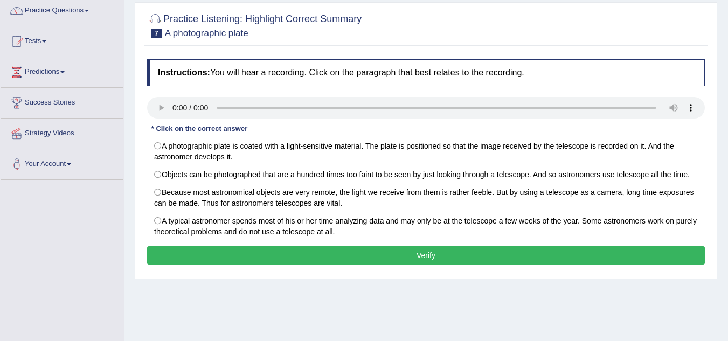
scroll to position [108, 0]
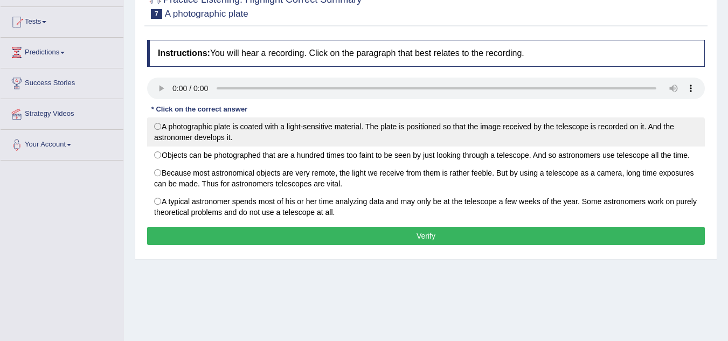
click at [158, 122] on label "A photographic plate is coated with a light-sensitive material. The plate is po…" at bounding box center [426, 132] width 558 height 29
radio input "true"
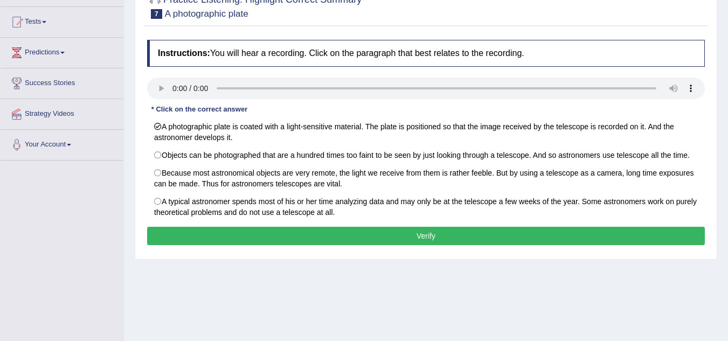
click at [246, 235] on button "Verify" at bounding box center [426, 236] width 558 height 18
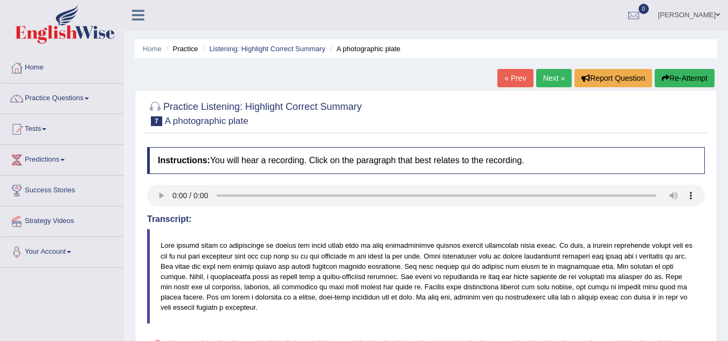
scroll to position [0, 0]
click at [542, 79] on link "Next »" at bounding box center [554, 79] width 36 height 18
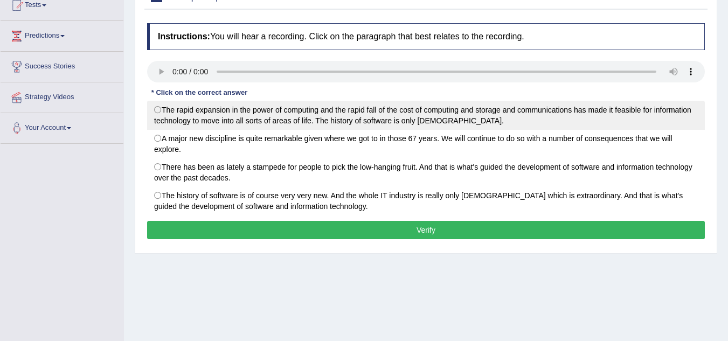
scroll to position [108, 0]
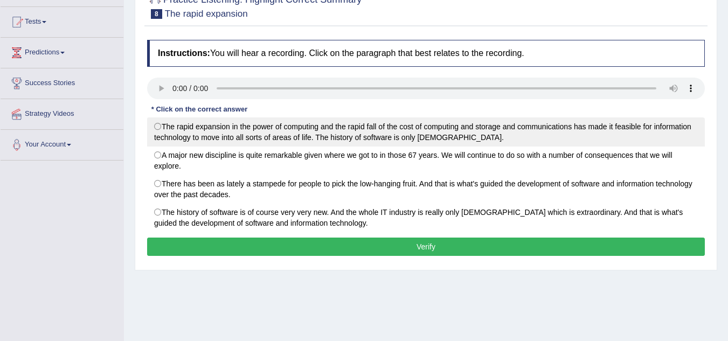
click at [158, 127] on label "The rapid expansion in the power of computing and the rapid fall of the cost of…" at bounding box center [426, 132] width 558 height 29
radio input "true"
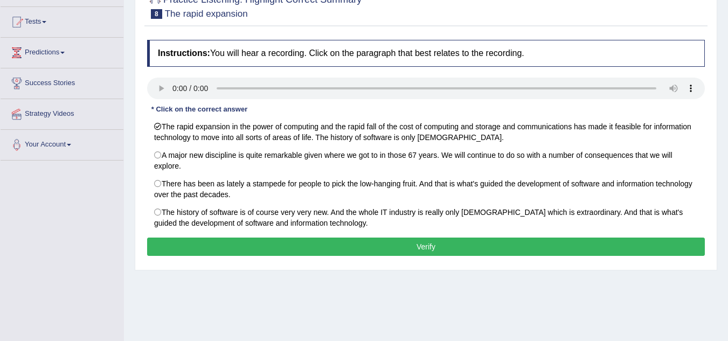
click at [231, 248] on button "Verify" at bounding box center [426, 247] width 558 height 18
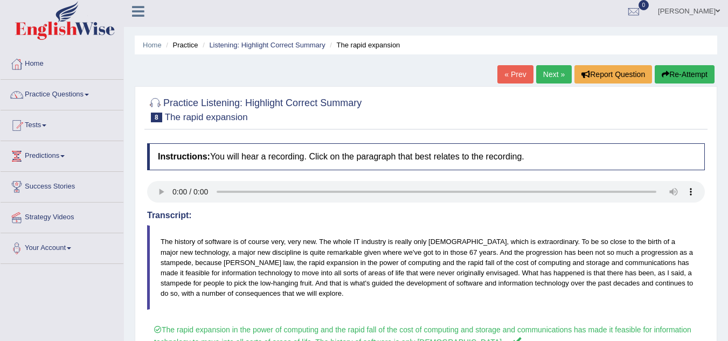
scroll to position [0, 0]
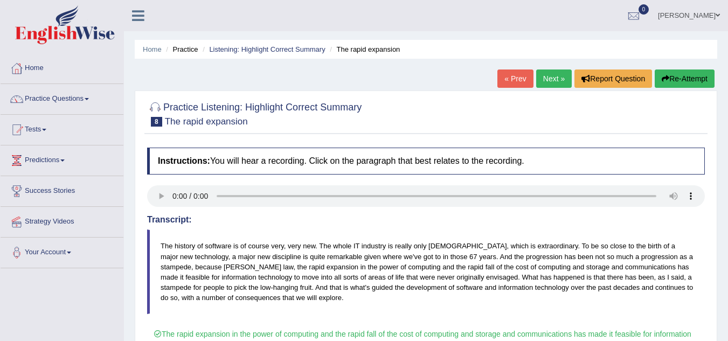
click at [543, 81] on link "Next »" at bounding box center [554, 79] width 36 height 18
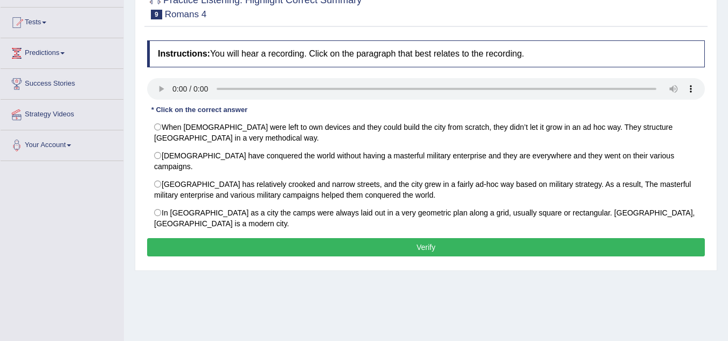
scroll to position [108, 0]
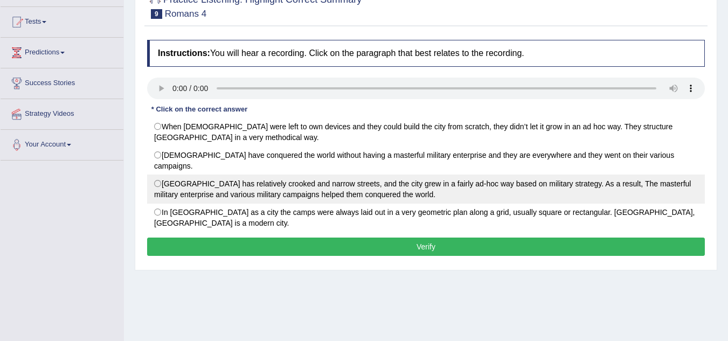
click at [167, 175] on label "[GEOGRAPHIC_DATA] has relatively crooked and narrow streets, and the city grew …" at bounding box center [426, 189] width 558 height 29
radio input "true"
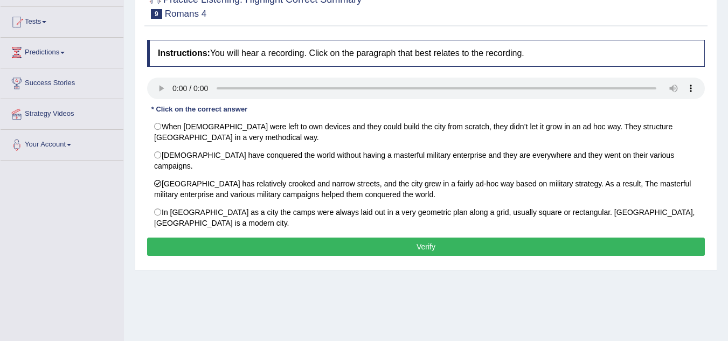
click at [246, 238] on button "Verify" at bounding box center [426, 247] width 558 height 18
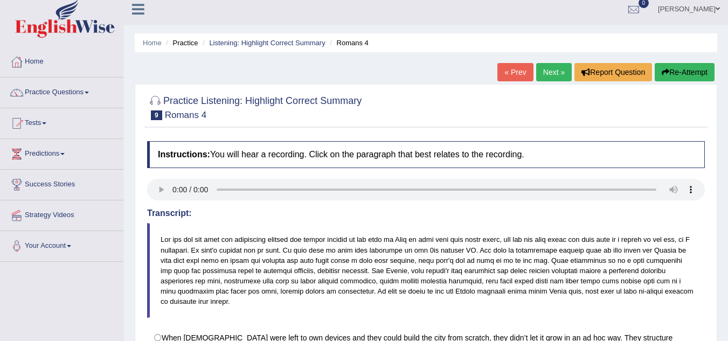
scroll to position [0, 0]
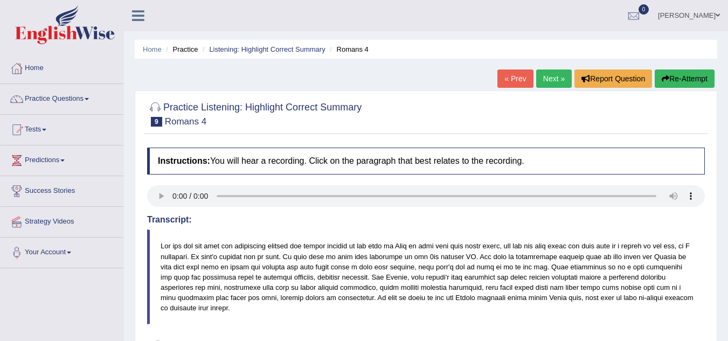
click at [552, 79] on link "Next »" at bounding box center [554, 79] width 36 height 18
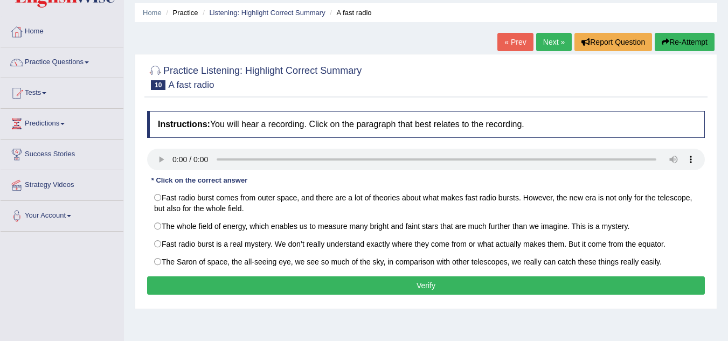
scroll to position [108, 0]
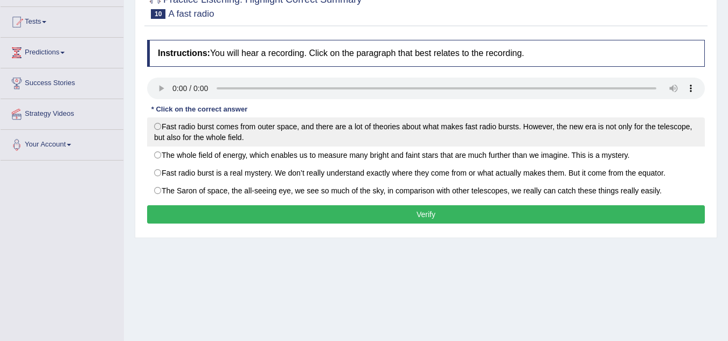
click at [164, 132] on label "Fast radio burst comes from outer space, and there are a lot of theories about …" at bounding box center [426, 132] width 558 height 29
radio input "true"
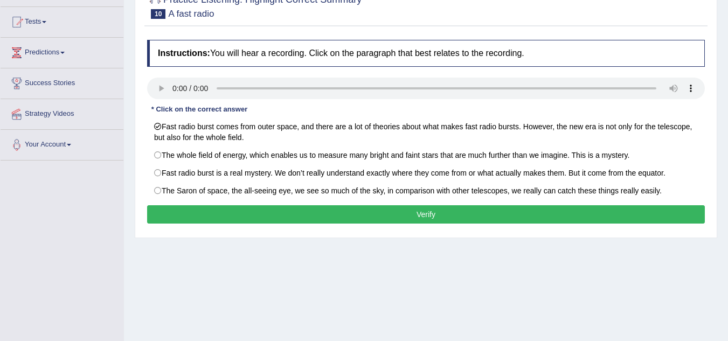
click at [245, 218] on button "Verify" at bounding box center [426, 214] width 558 height 18
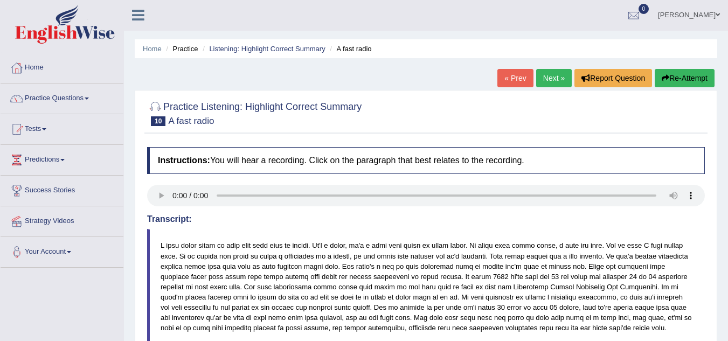
scroll to position [0, 0]
click at [548, 79] on link "Next »" at bounding box center [554, 79] width 36 height 18
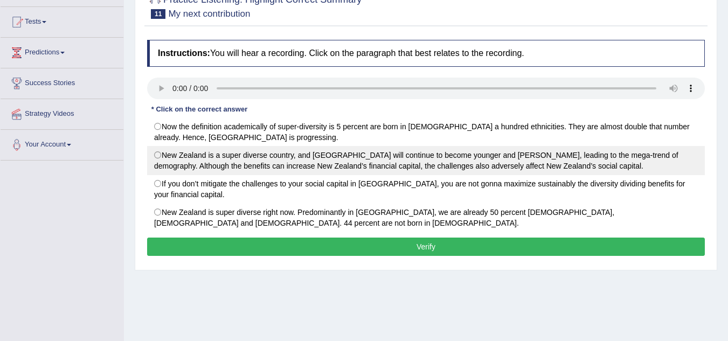
click at [167, 155] on label "New Zealand is a super diverse country, and [GEOGRAPHIC_DATA] will continue to …" at bounding box center [426, 160] width 558 height 29
radio input "true"
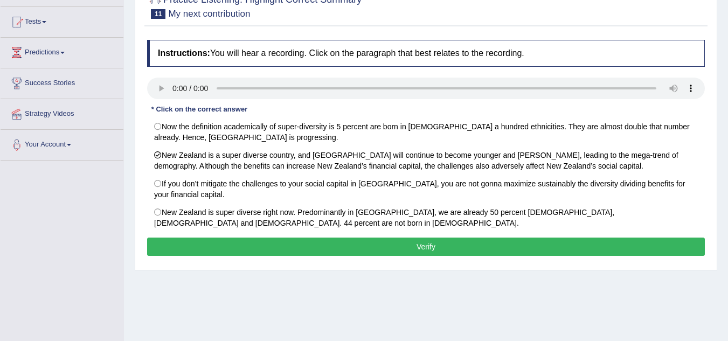
click at [485, 246] on button "Verify" at bounding box center [426, 247] width 558 height 18
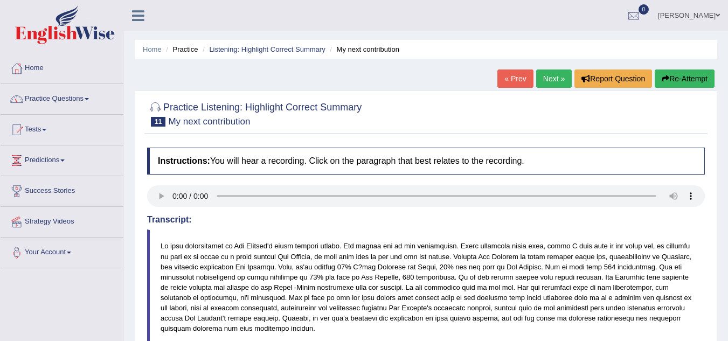
click at [557, 73] on link "Next »" at bounding box center [554, 79] width 36 height 18
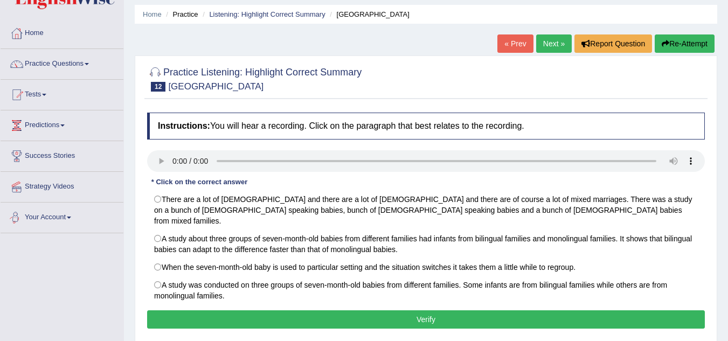
scroll to position [54, 0]
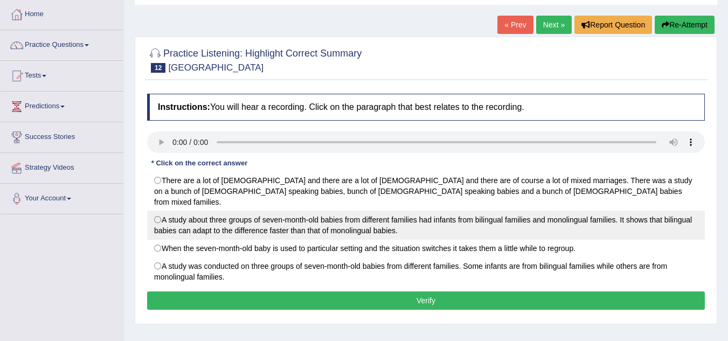
click at [161, 211] on label "A study about three groups of seven-month-old babies from different families ha…" at bounding box center [426, 225] width 558 height 29
radio input "true"
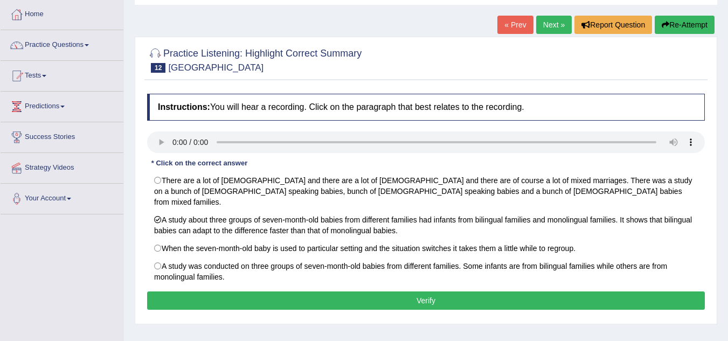
click at [203, 292] on button "Verify" at bounding box center [426, 301] width 558 height 18
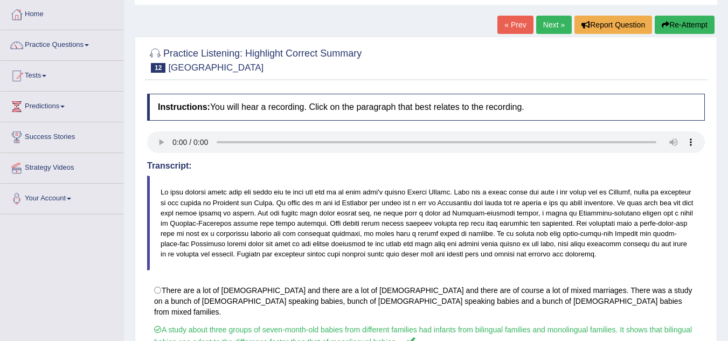
click at [552, 28] on link "Next »" at bounding box center [554, 25] width 36 height 18
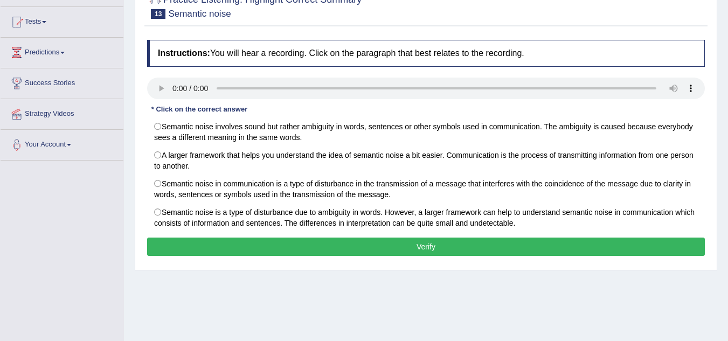
scroll to position [54, 0]
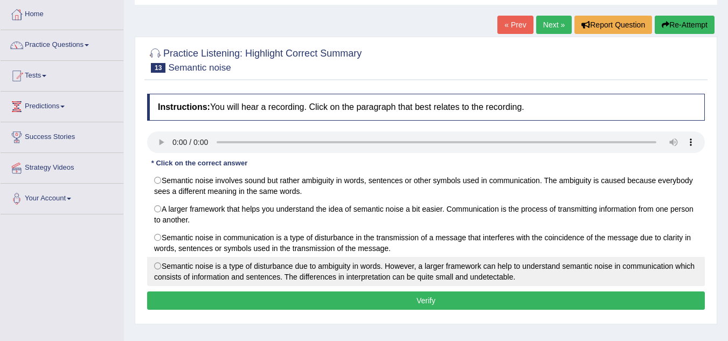
click at [152, 269] on label "Semantic noise is a type of disturbance due to ambiguity in words. However, a l…" at bounding box center [426, 271] width 558 height 29
radio input "true"
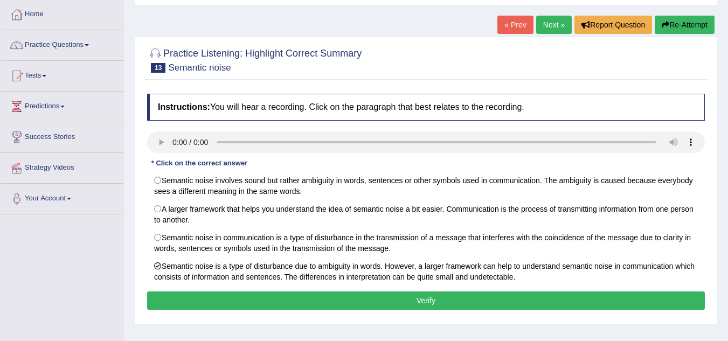
click at [252, 300] on button "Verify" at bounding box center [426, 301] width 558 height 18
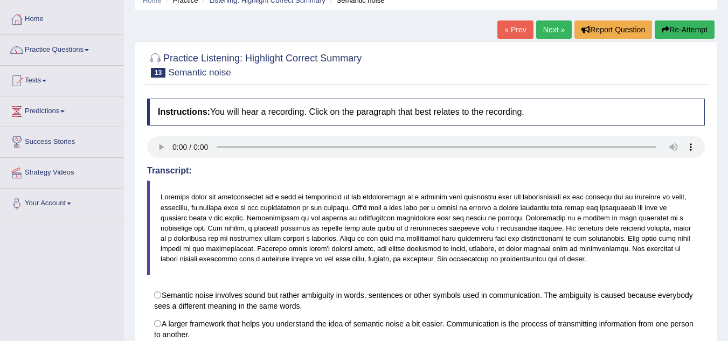
scroll to position [0, 0]
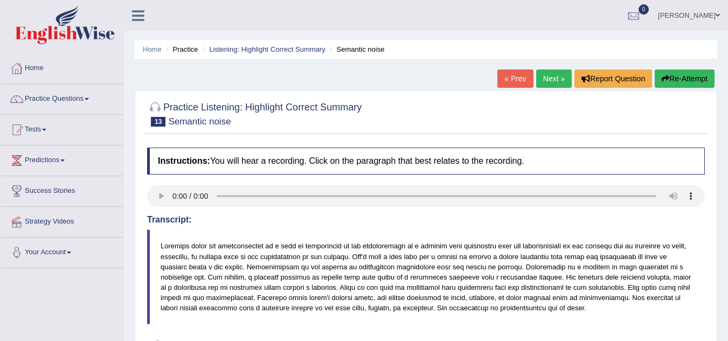
click at [541, 78] on link "Next »" at bounding box center [554, 79] width 36 height 18
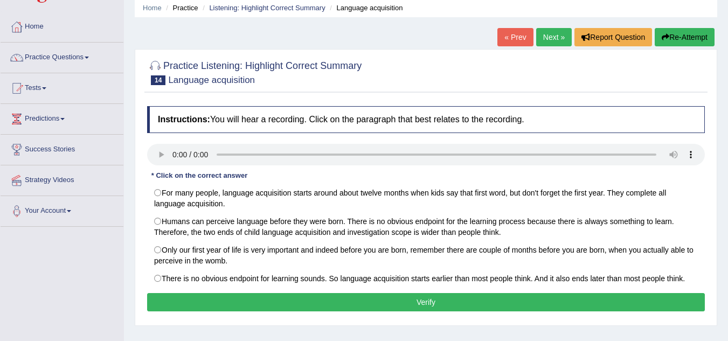
scroll to position [54, 0]
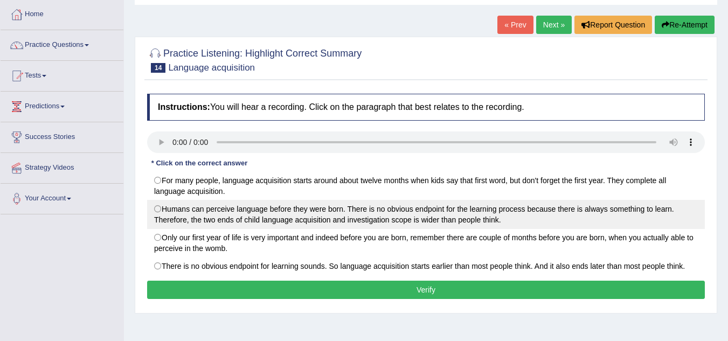
click at [182, 218] on label "Humans can perceive language before they were born. There is no obvious endpoin…" at bounding box center [426, 214] width 558 height 29
radio input "true"
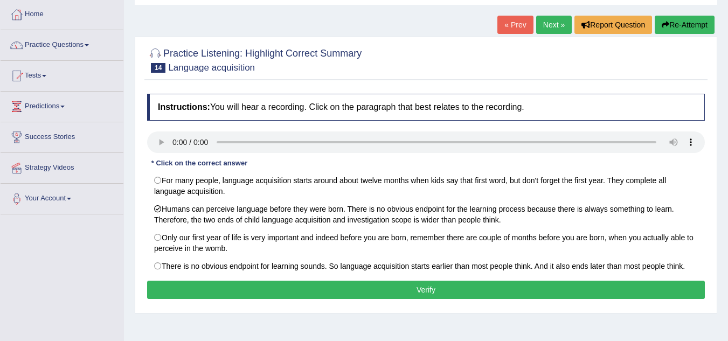
click at [236, 293] on button "Verify" at bounding box center [426, 290] width 558 height 18
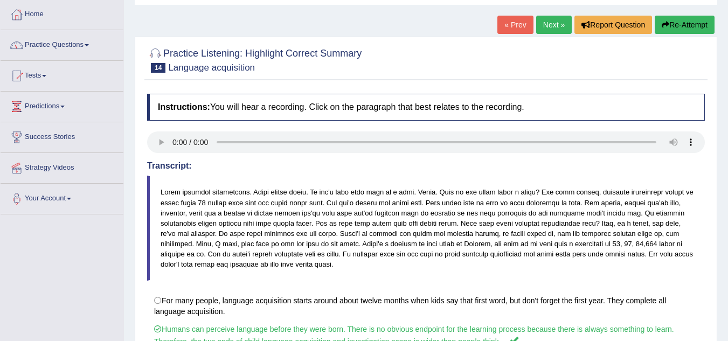
click at [553, 24] on link "Next »" at bounding box center [554, 25] width 36 height 18
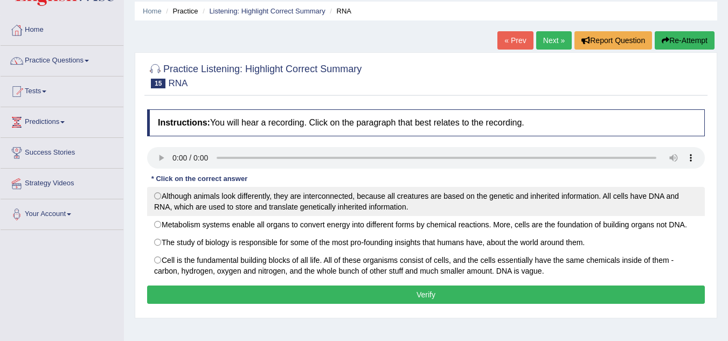
scroll to position [108, 0]
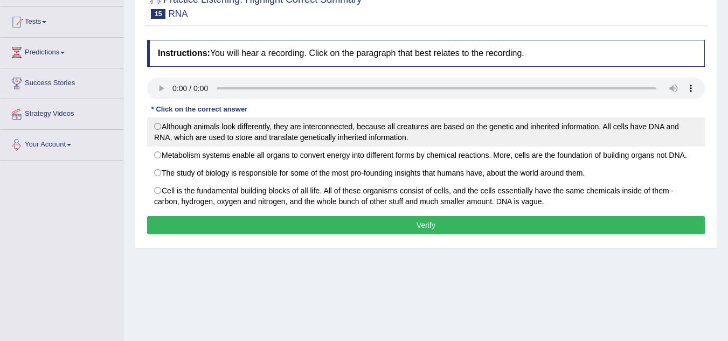
click at [155, 122] on label "Although animals look differently, they are interconnected, because all creatur…" at bounding box center [426, 132] width 558 height 29
radio input "true"
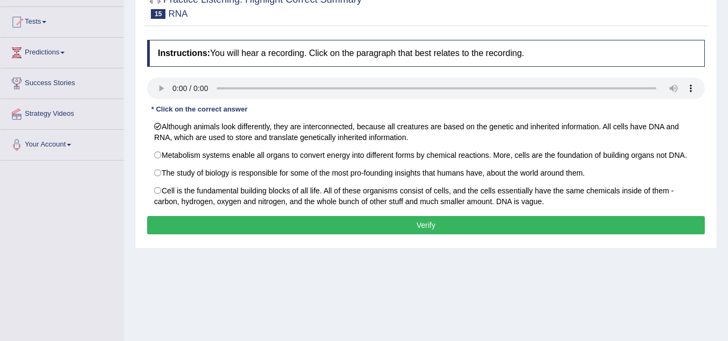
click at [361, 225] on button "Verify" at bounding box center [426, 225] width 558 height 18
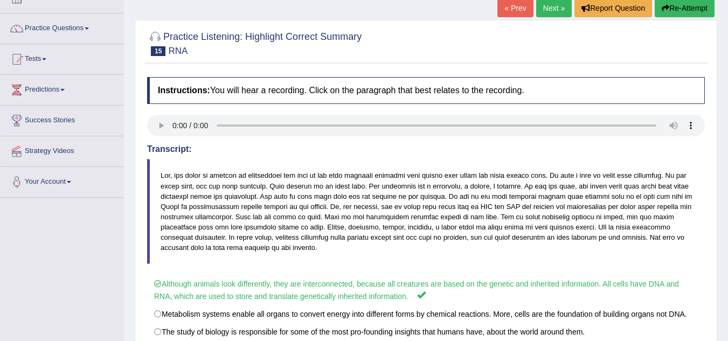
scroll to position [0, 0]
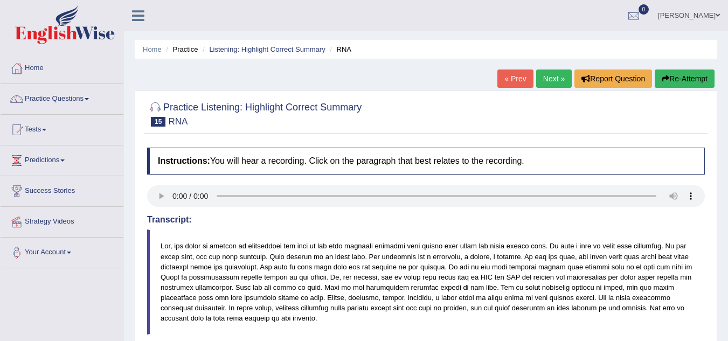
click at [555, 80] on link "Next »" at bounding box center [554, 79] width 36 height 18
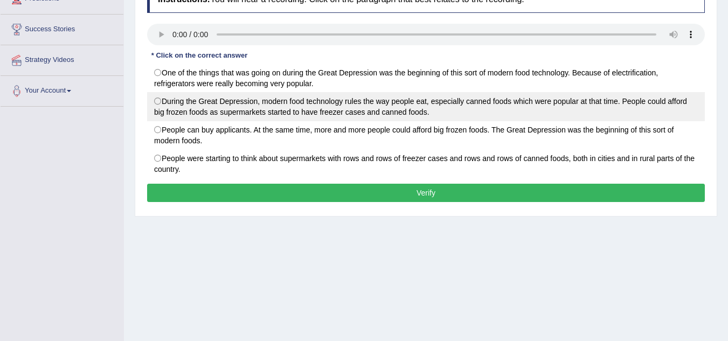
scroll to position [108, 0]
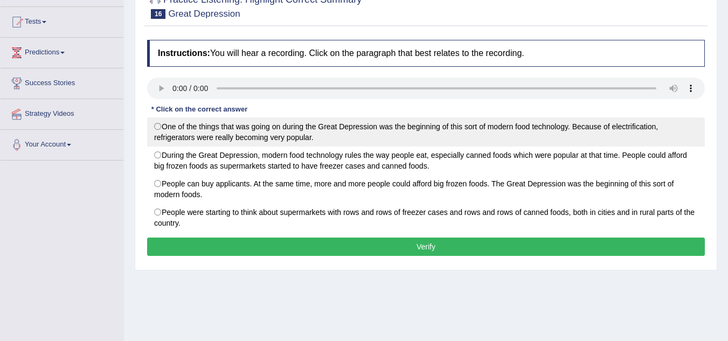
click at [158, 123] on label "One of the things that was going on during the Great Depression was the beginni…" at bounding box center [426, 132] width 558 height 29
radio input "true"
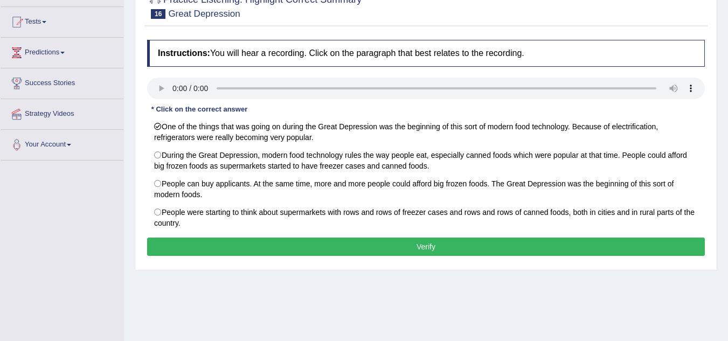
click at [354, 245] on button "Verify" at bounding box center [426, 247] width 558 height 18
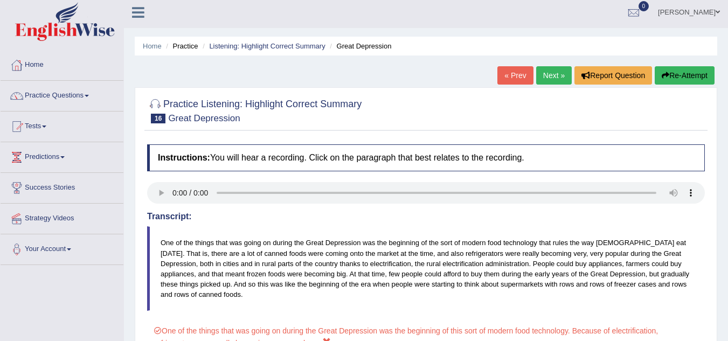
scroll to position [0, 0]
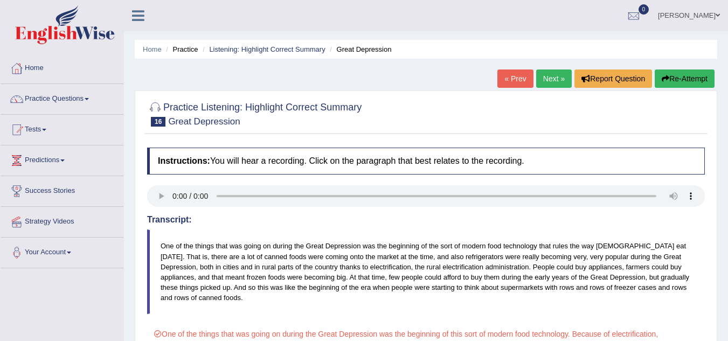
click at [553, 78] on link "Next »" at bounding box center [554, 79] width 36 height 18
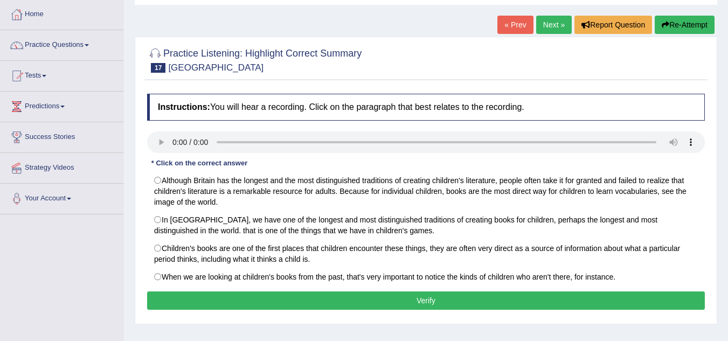
scroll to position [108, 0]
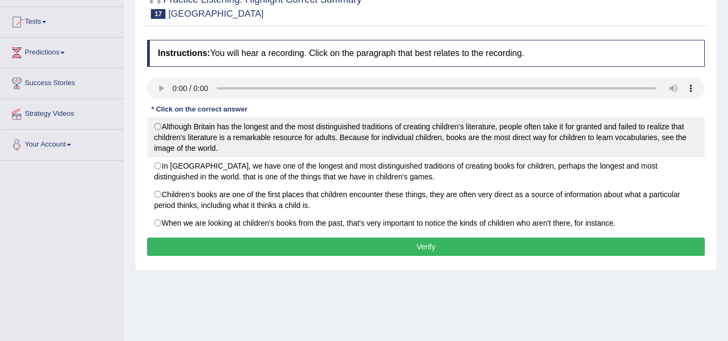
click at [159, 128] on label "Although Britain has the longest and the most distinguished traditions of creat…" at bounding box center [426, 138] width 558 height 40
radio input "true"
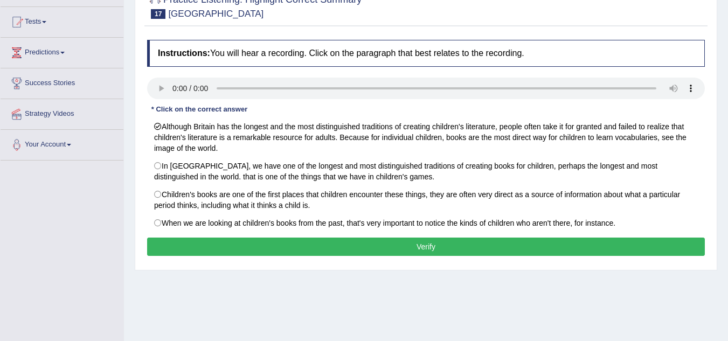
click at [274, 247] on button "Verify" at bounding box center [426, 247] width 558 height 18
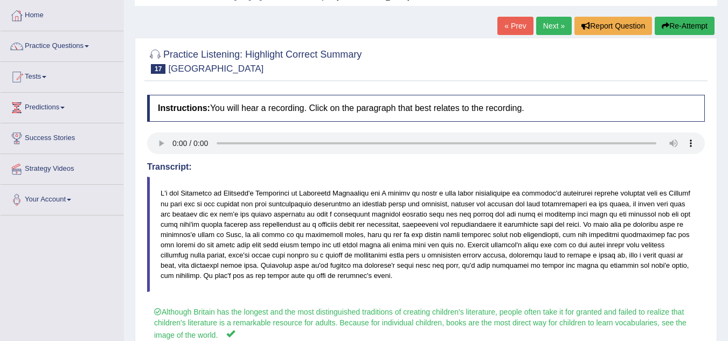
scroll to position [0, 0]
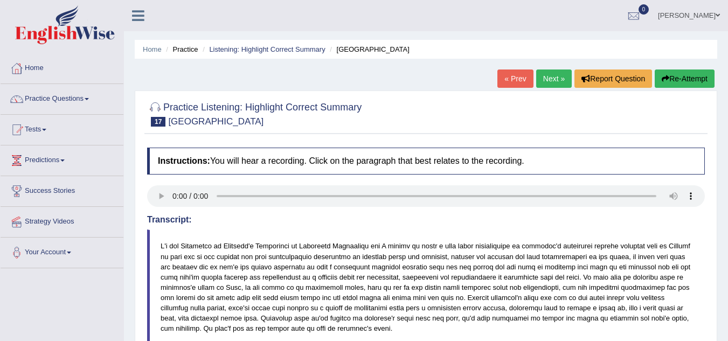
click at [553, 81] on link "Next »" at bounding box center [554, 79] width 36 height 18
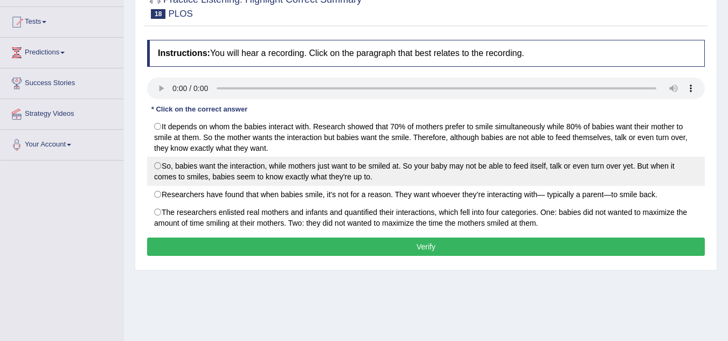
click at [155, 168] on label "So, babies want the interaction, while mothers just want to be smiled at. So yo…" at bounding box center [426, 171] width 558 height 29
radio input "true"
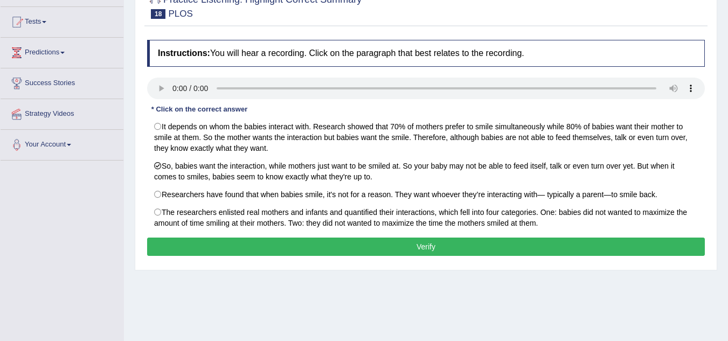
click at [253, 244] on button "Verify" at bounding box center [426, 247] width 558 height 18
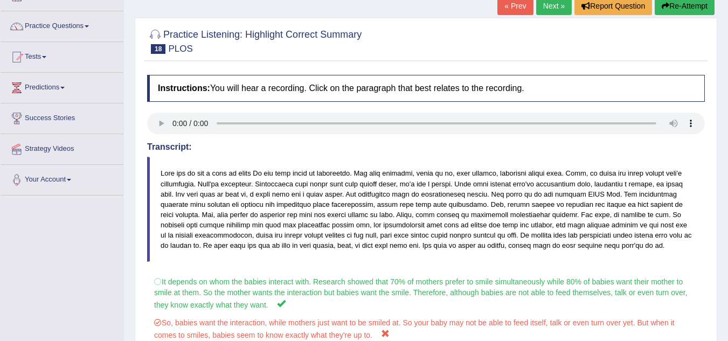
scroll to position [54, 0]
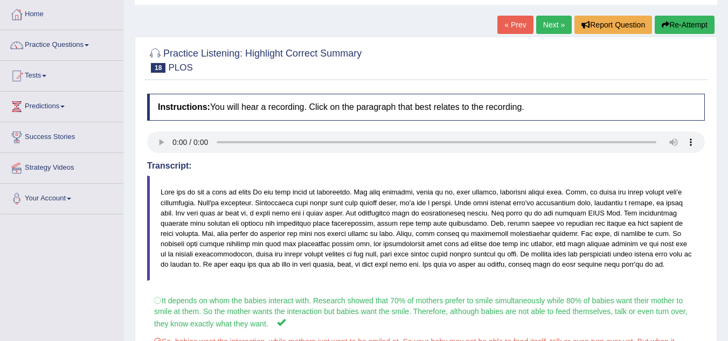
click at [547, 30] on link "Next »" at bounding box center [554, 25] width 36 height 18
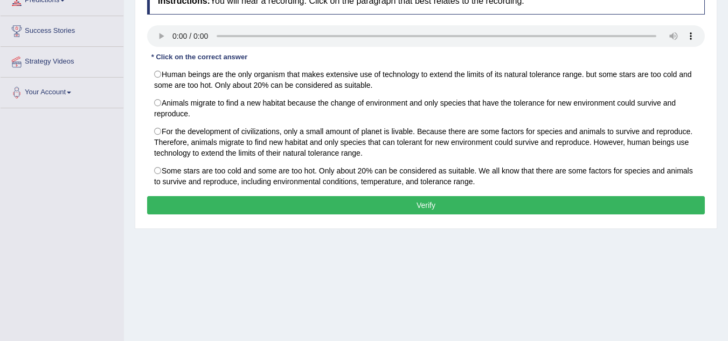
scroll to position [162, 0]
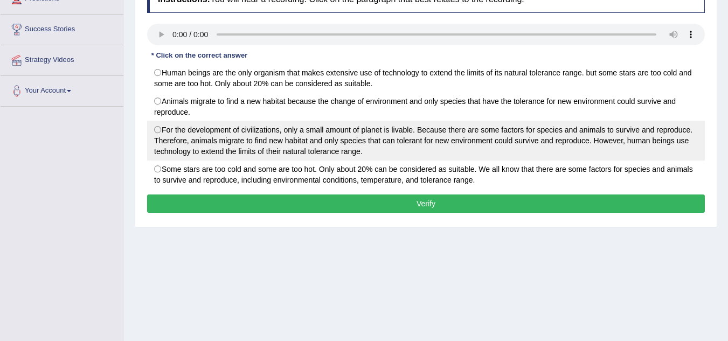
click at [165, 127] on label "For the development of civilizations, only a small amount of planet is livable.…" at bounding box center [426, 141] width 558 height 40
radio input "true"
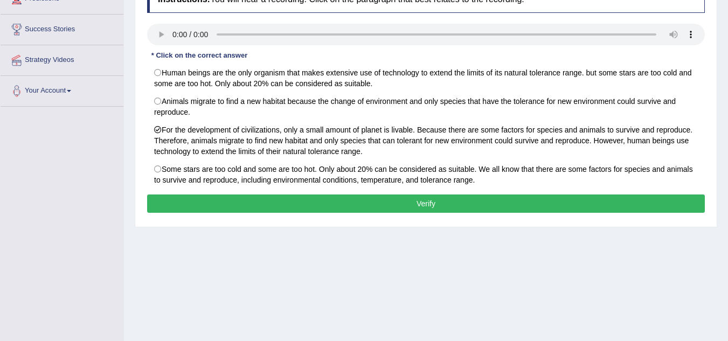
click at [471, 203] on button "Verify" at bounding box center [426, 204] width 558 height 18
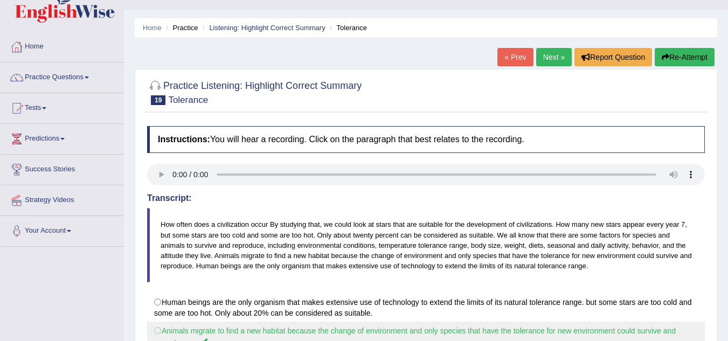
scroll to position [0, 0]
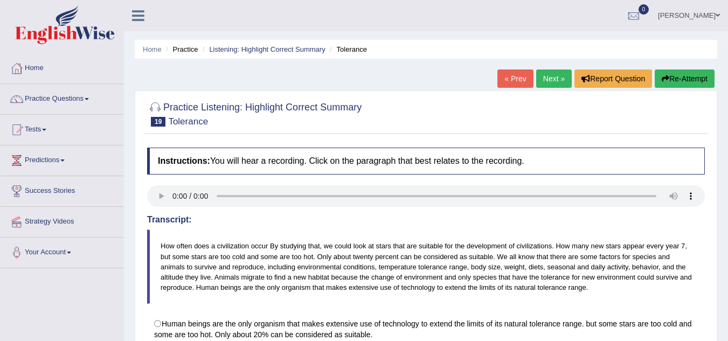
click at [686, 73] on button "Re-Attempt" at bounding box center [685, 79] width 60 height 18
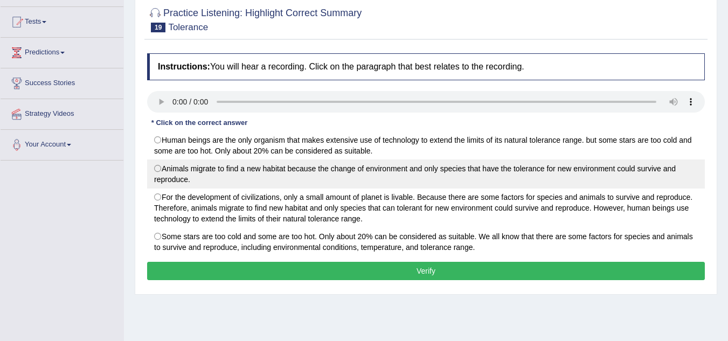
click at [160, 169] on label "Animals migrate to find a new habitat because the change of environment and onl…" at bounding box center [426, 174] width 558 height 29
radio input "true"
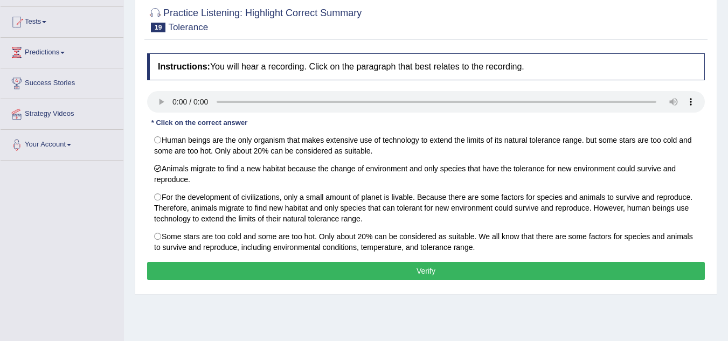
click at [366, 273] on button "Verify" at bounding box center [426, 271] width 558 height 18
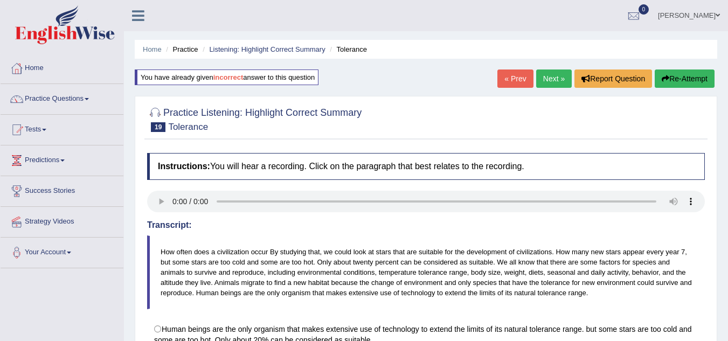
click at [549, 84] on link "Next »" at bounding box center [554, 79] width 36 height 18
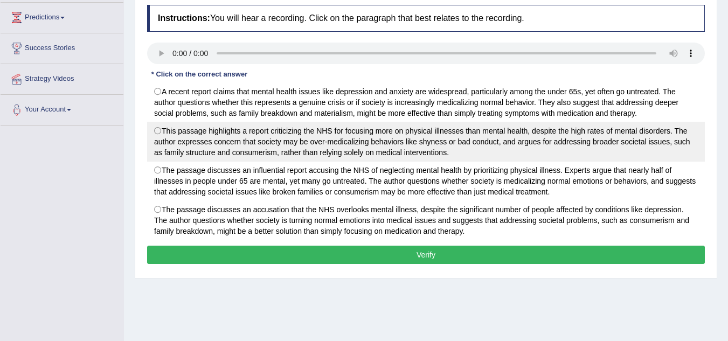
scroll to position [162, 0]
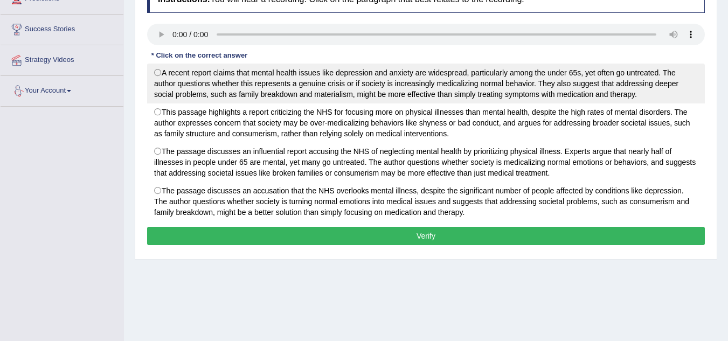
click at [171, 74] on label "A recent report claims that mental health issues like depression and anxiety ar…" at bounding box center [426, 84] width 558 height 40
radio input "true"
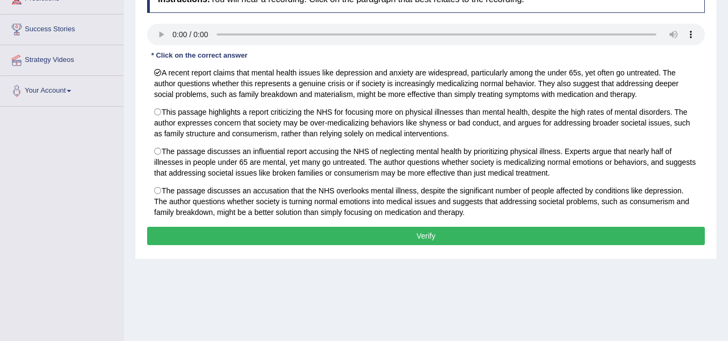
click at [474, 234] on button "Verify" at bounding box center [426, 236] width 558 height 18
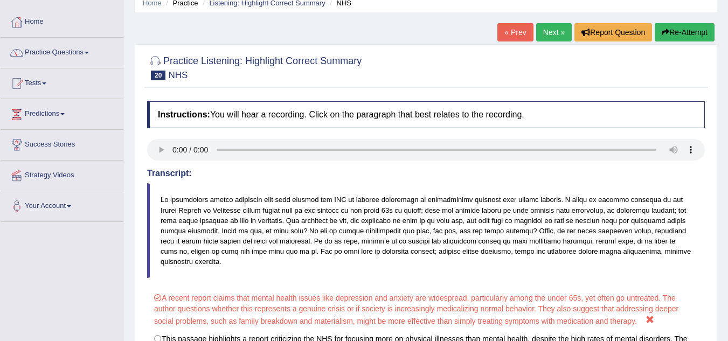
scroll to position [0, 0]
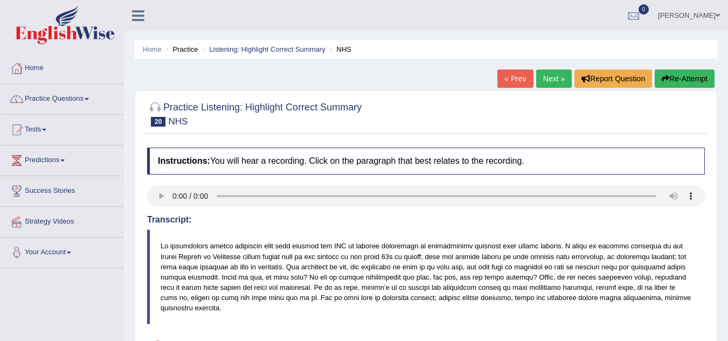
click at [544, 84] on link "Next »" at bounding box center [554, 79] width 36 height 18
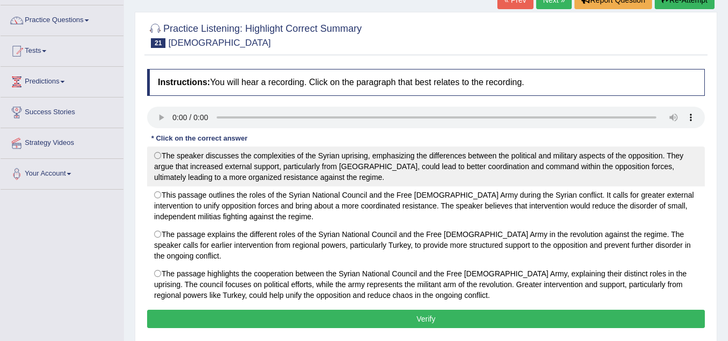
scroll to position [108, 0]
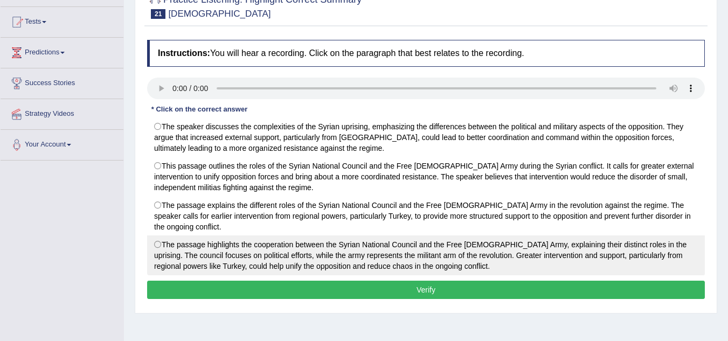
click at [156, 248] on label "The passage highlights the cooperation between the Syrian National Council and …" at bounding box center [426, 256] width 558 height 40
radio input "true"
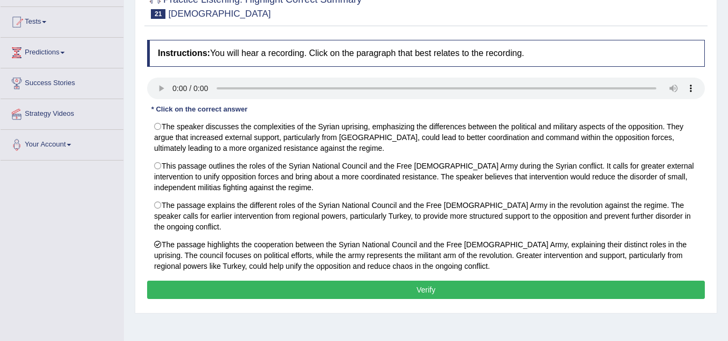
click at [282, 285] on button "Verify" at bounding box center [426, 290] width 558 height 18
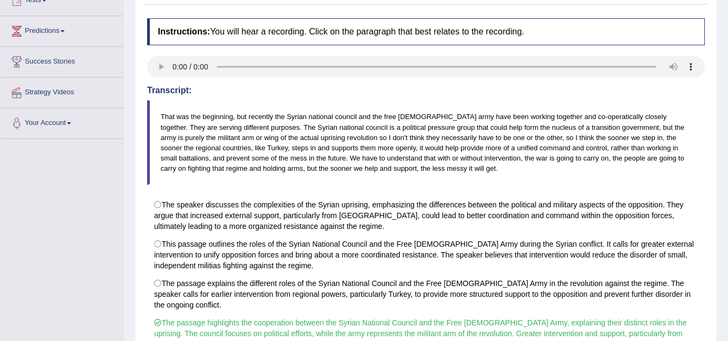
scroll to position [0, 0]
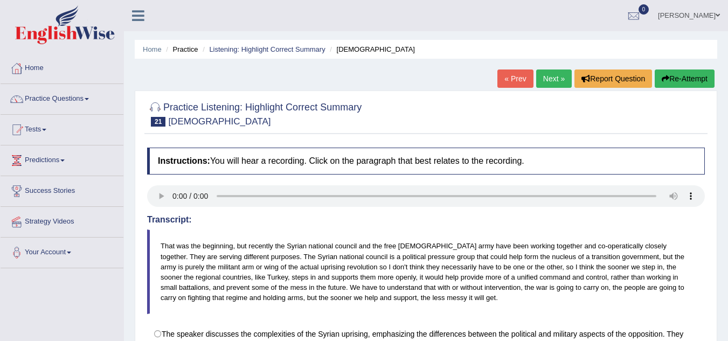
click at [547, 79] on link "Next »" at bounding box center [554, 79] width 36 height 18
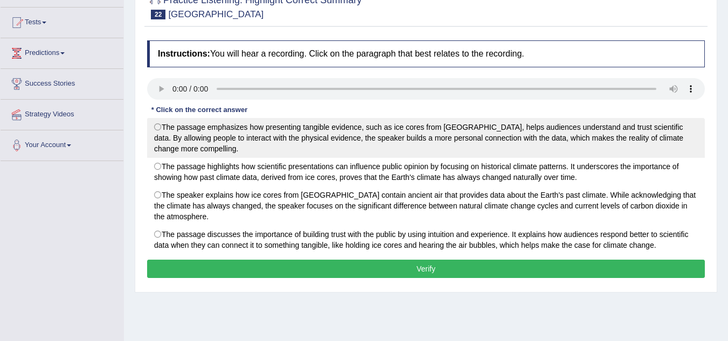
scroll to position [108, 0]
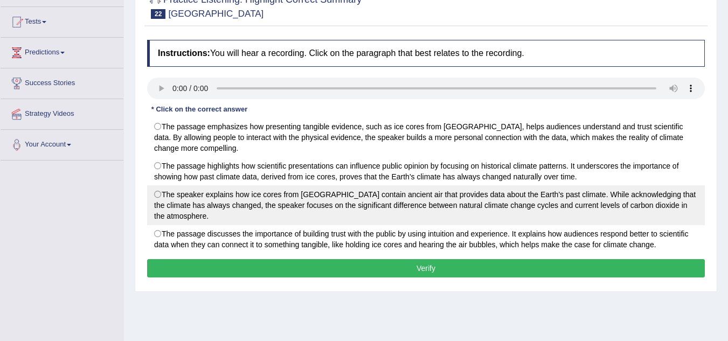
click at [157, 192] on label "The speaker explains how ice cores from Antarctica contain ancient air that pro…" at bounding box center [426, 205] width 558 height 40
radio input "true"
click at [158, 196] on label "The speaker explains how ice cores from Antarctica contain ancient air that pro…" at bounding box center [426, 205] width 558 height 40
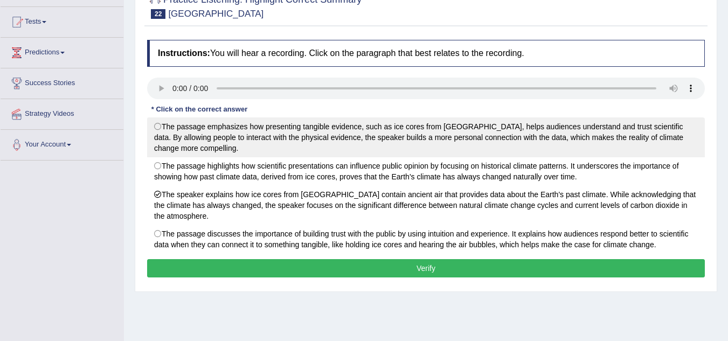
click at [158, 125] on label "The passage emphasizes how presenting tangible evidence, such as ice cores from…" at bounding box center [426, 138] width 558 height 40
radio input "true"
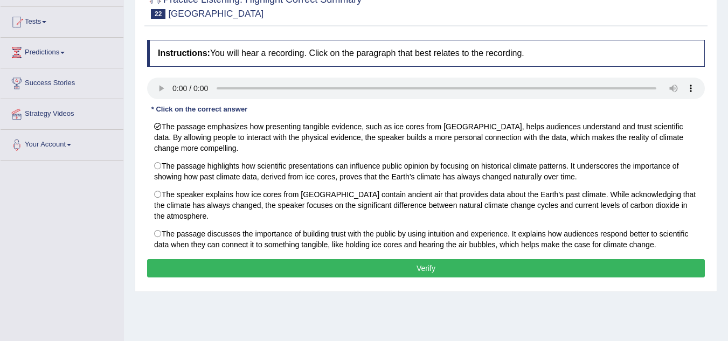
click at [369, 274] on button "Verify" at bounding box center [426, 268] width 558 height 18
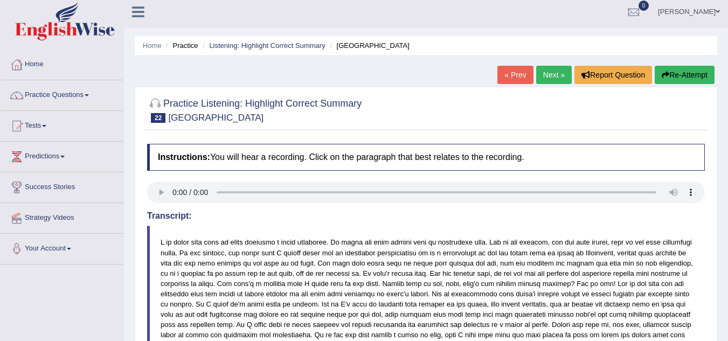
scroll to position [0, 0]
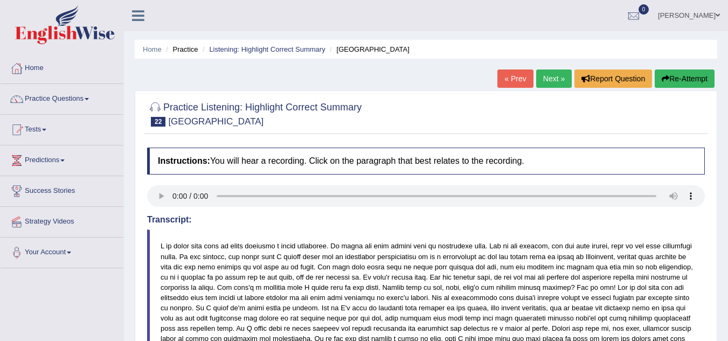
click at [557, 76] on link "Next »" at bounding box center [554, 79] width 36 height 18
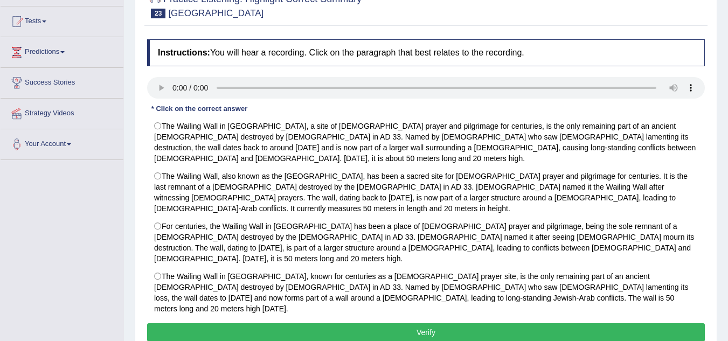
scroll to position [108, 0]
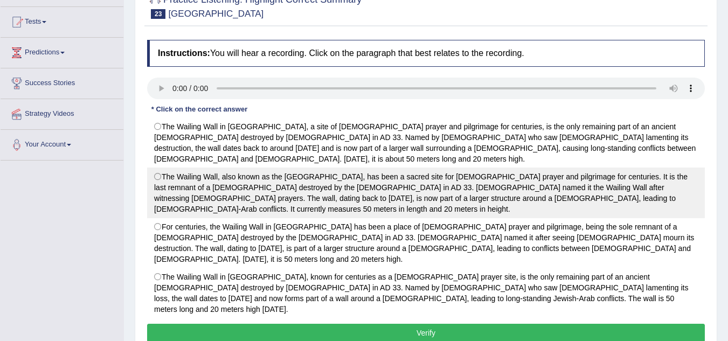
click at [161, 168] on label "The Wailing Wall, also known as the [GEOGRAPHIC_DATA], has been a sacred site f…" at bounding box center [426, 193] width 558 height 51
radio input "true"
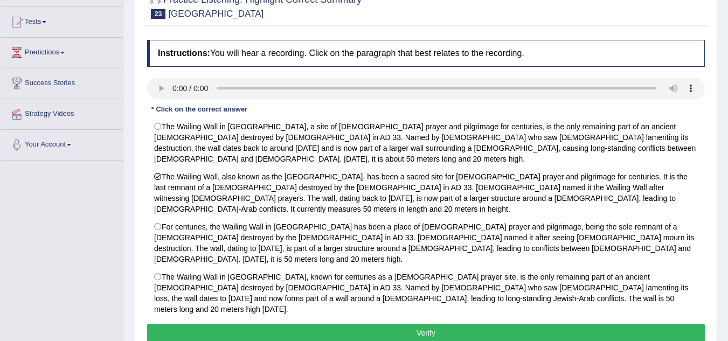
click at [314, 324] on button "Verify" at bounding box center [426, 333] width 558 height 18
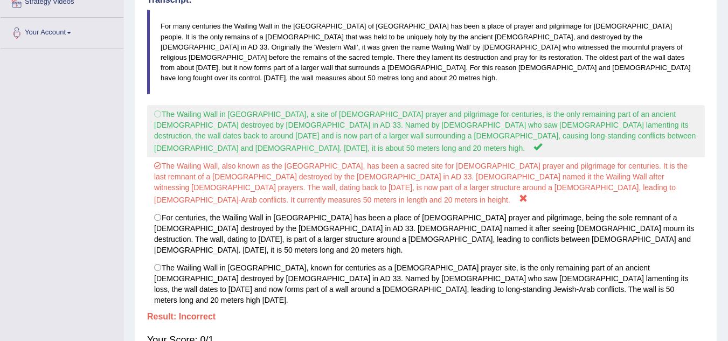
scroll to position [228, 0]
